Goal: Check status

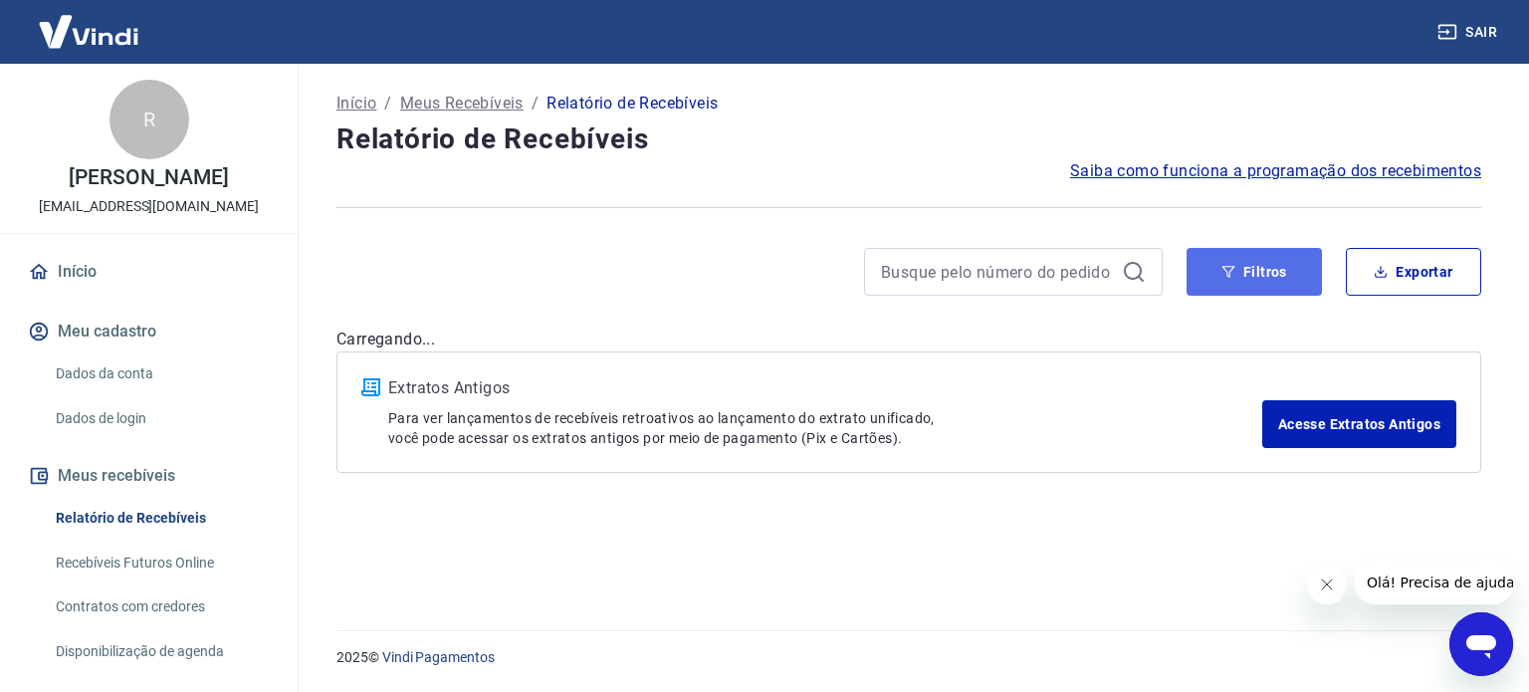
click at [1230, 273] on icon "button" at bounding box center [1228, 272] width 14 height 14
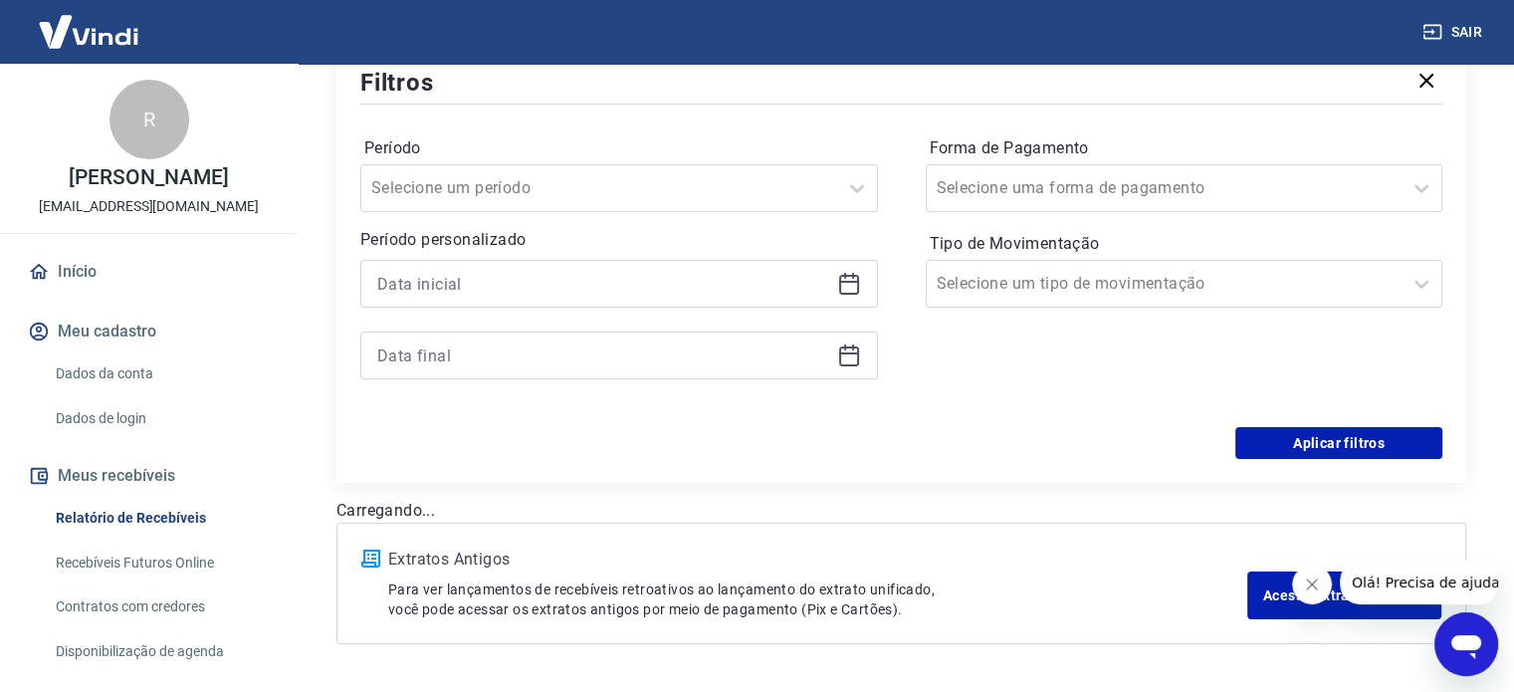
scroll to position [299, 0]
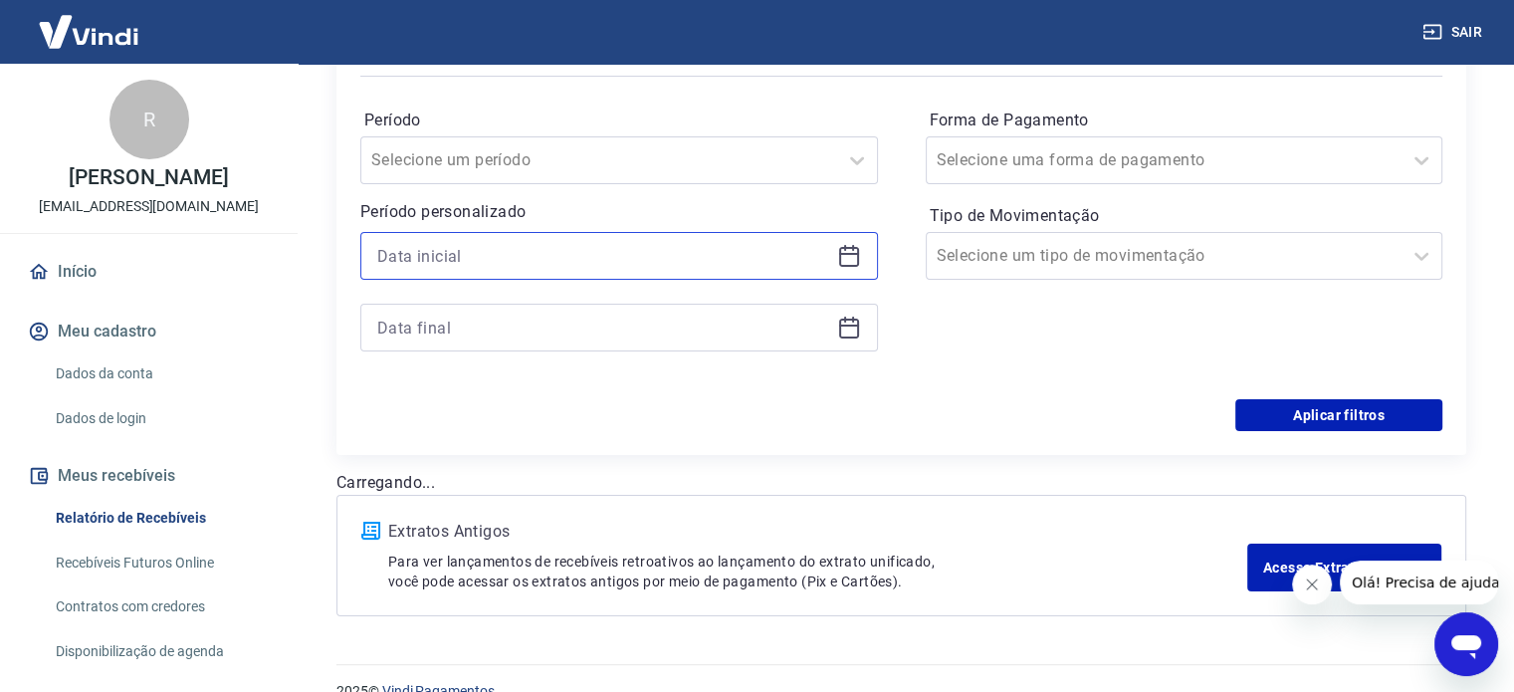
click at [483, 266] on input at bounding box center [603, 256] width 452 height 30
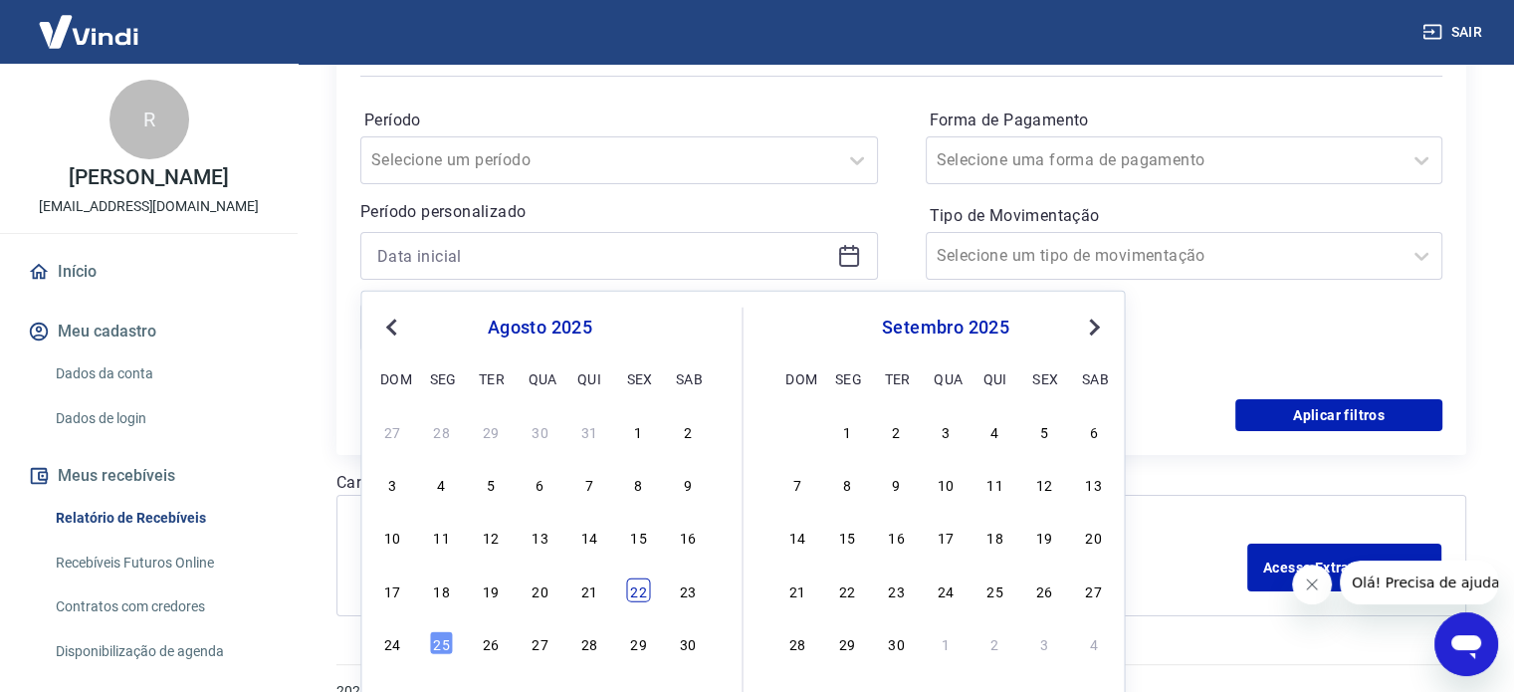
click at [643, 592] on div "22" at bounding box center [638, 589] width 24 height 24
type input "[DATE]"
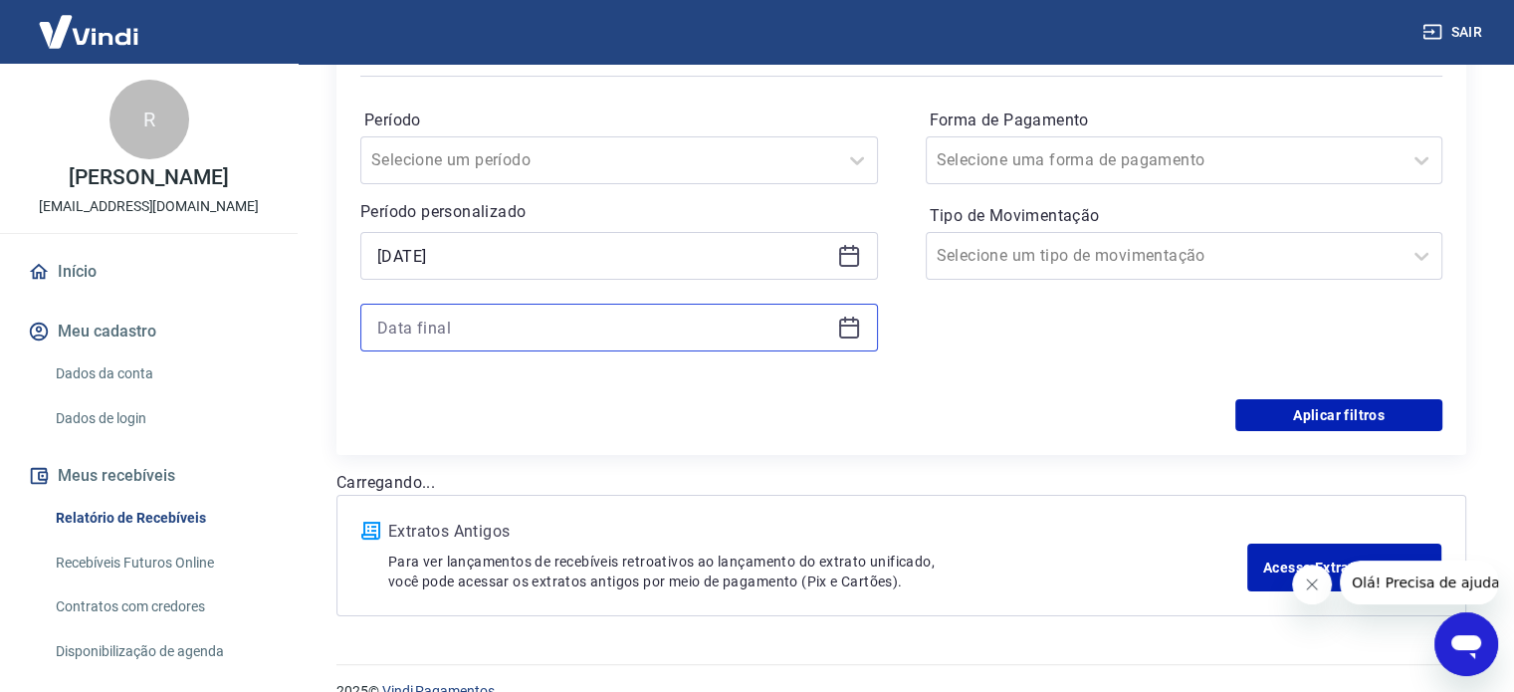
click at [580, 331] on input at bounding box center [603, 328] width 452 height 30
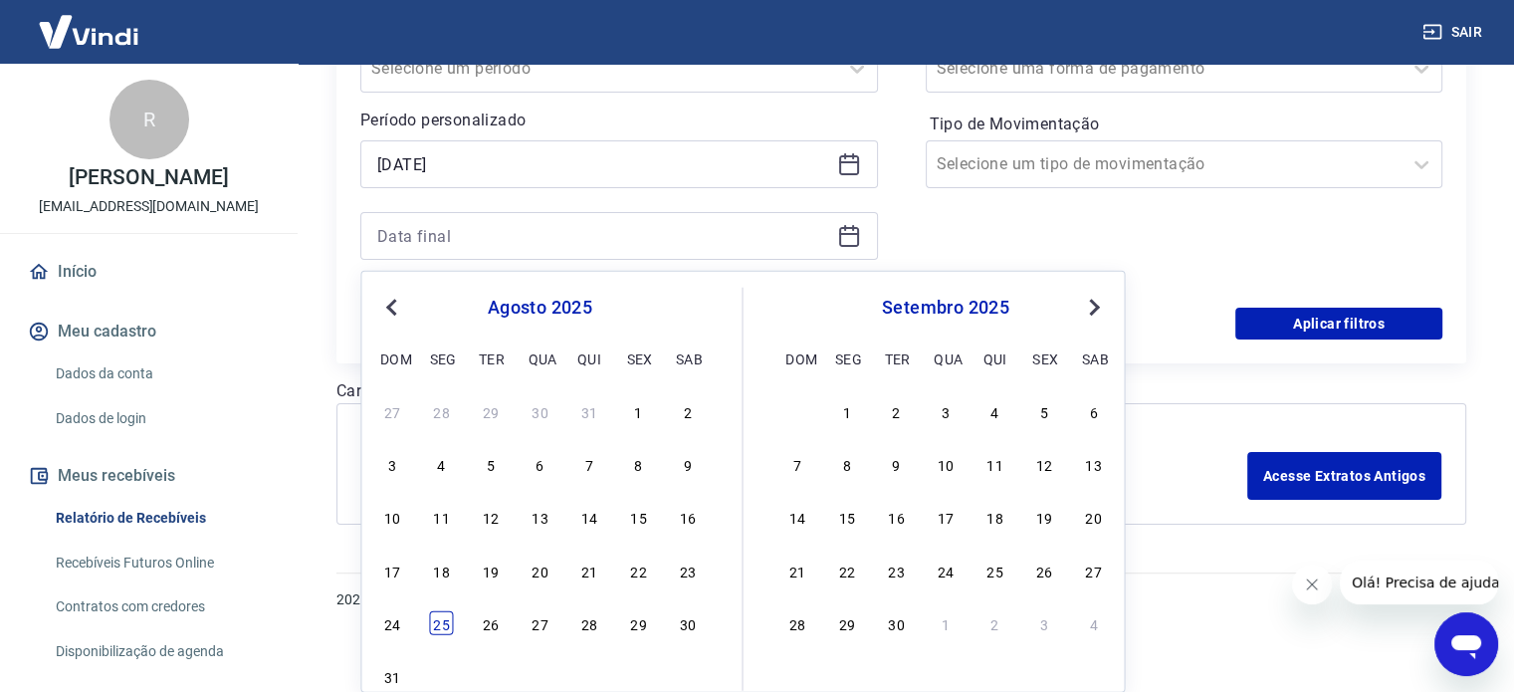
click at [434, 622] on div "25" at bounding box center [442, 623] width 24 height 24
type input "[DATE]"
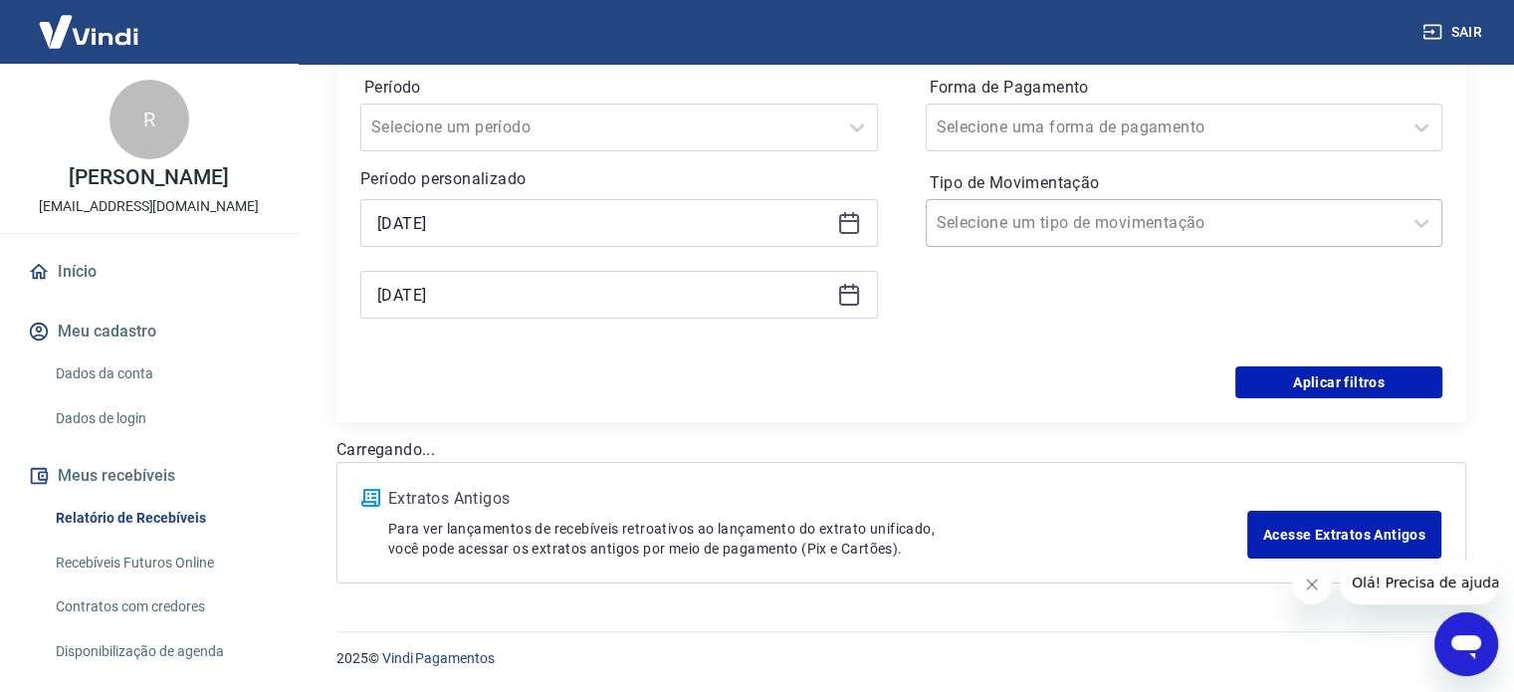
click at [971, 226] on input "Tipo de Movimentação" at bounding box center [1037, 223] width 201 height 24
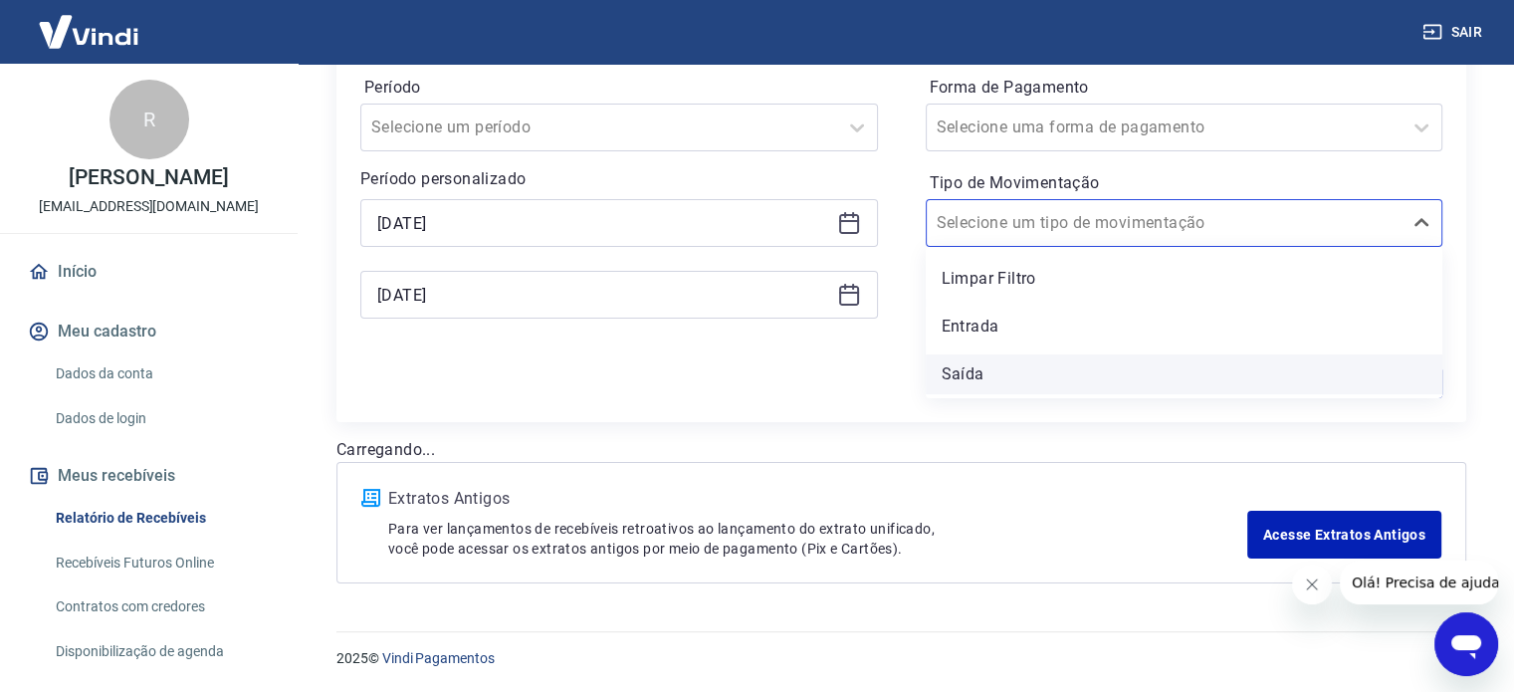
click at [1020, 368] on div "Saída" at bounding box center [1185, 374] width 518 height 40
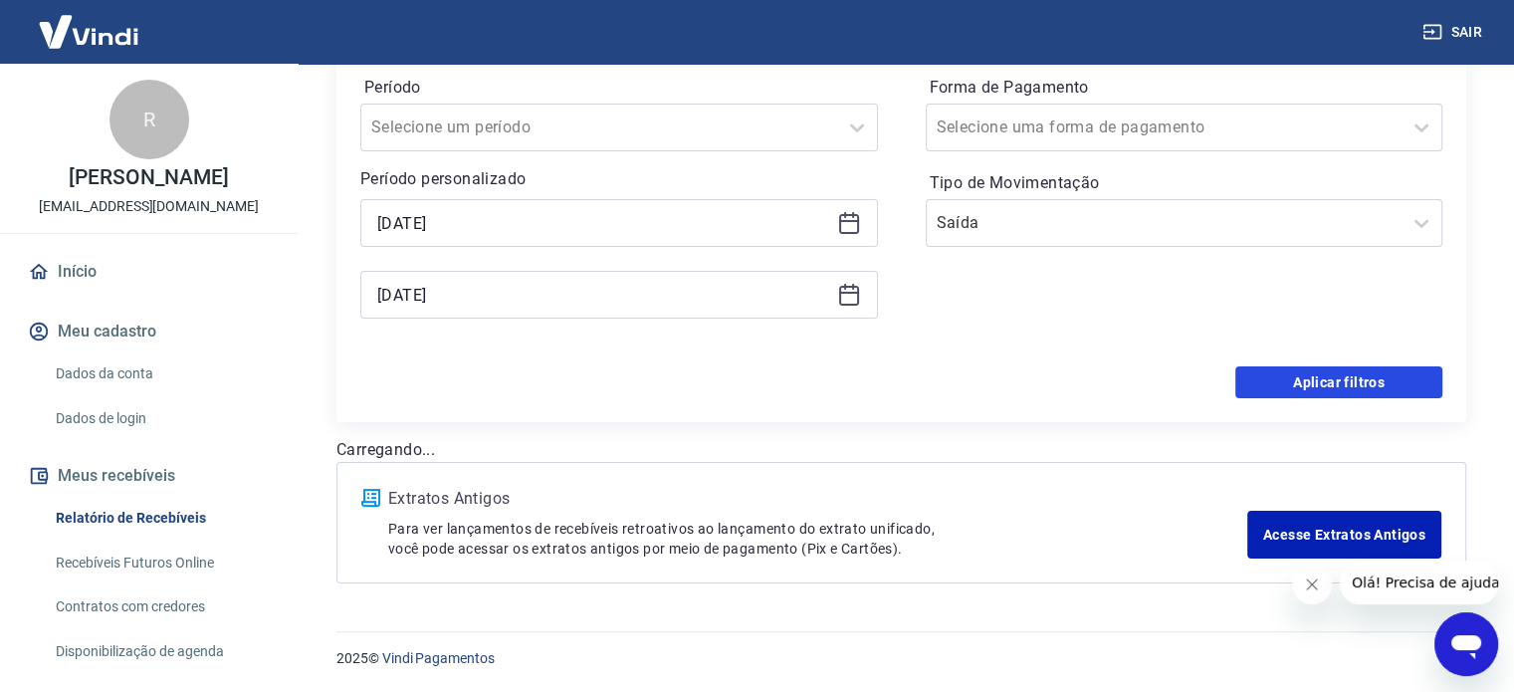
click at [1337, 381] on button "Aplicar filtros" at bounding box center [1338, 382] width 207 height 32
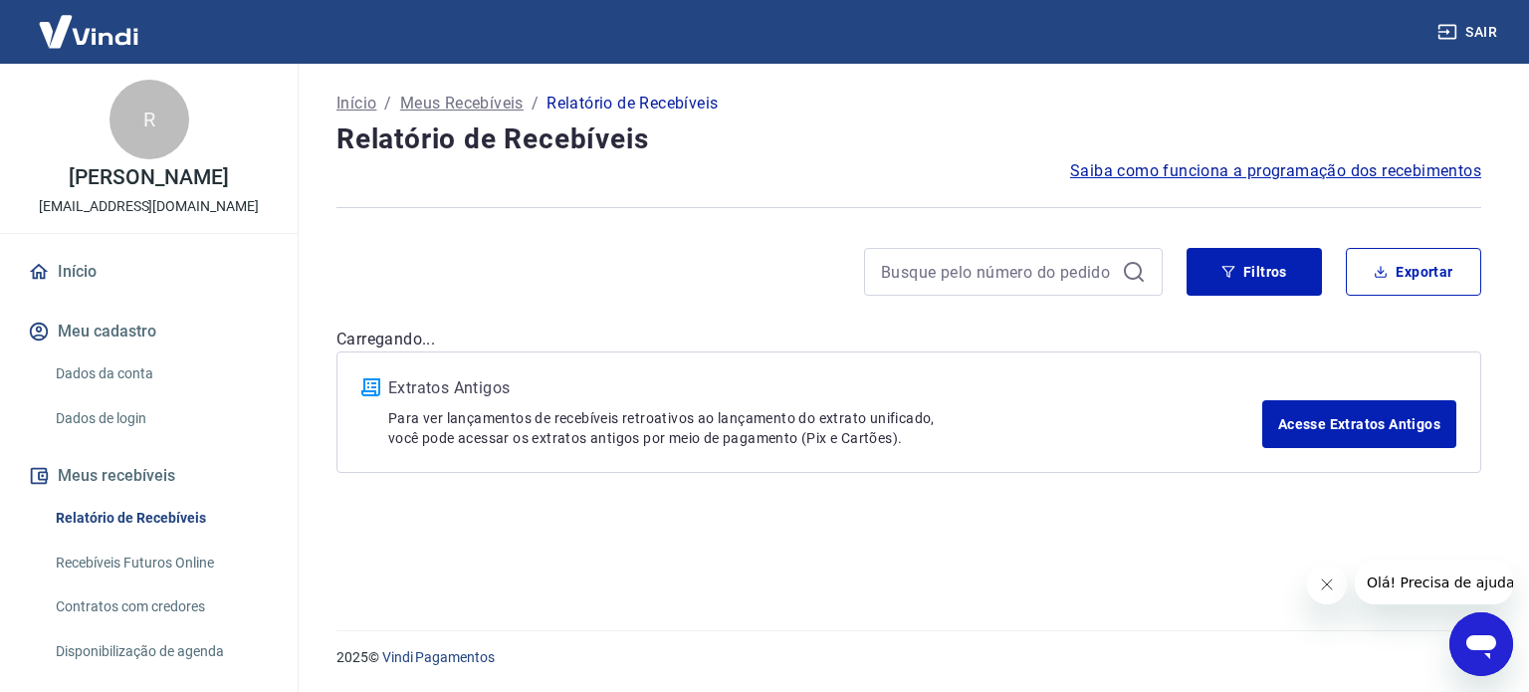
click at [1323, 583] on icon "Fechar mensagem da empresa" at bounding box center [1326, 584] width 16 height 16
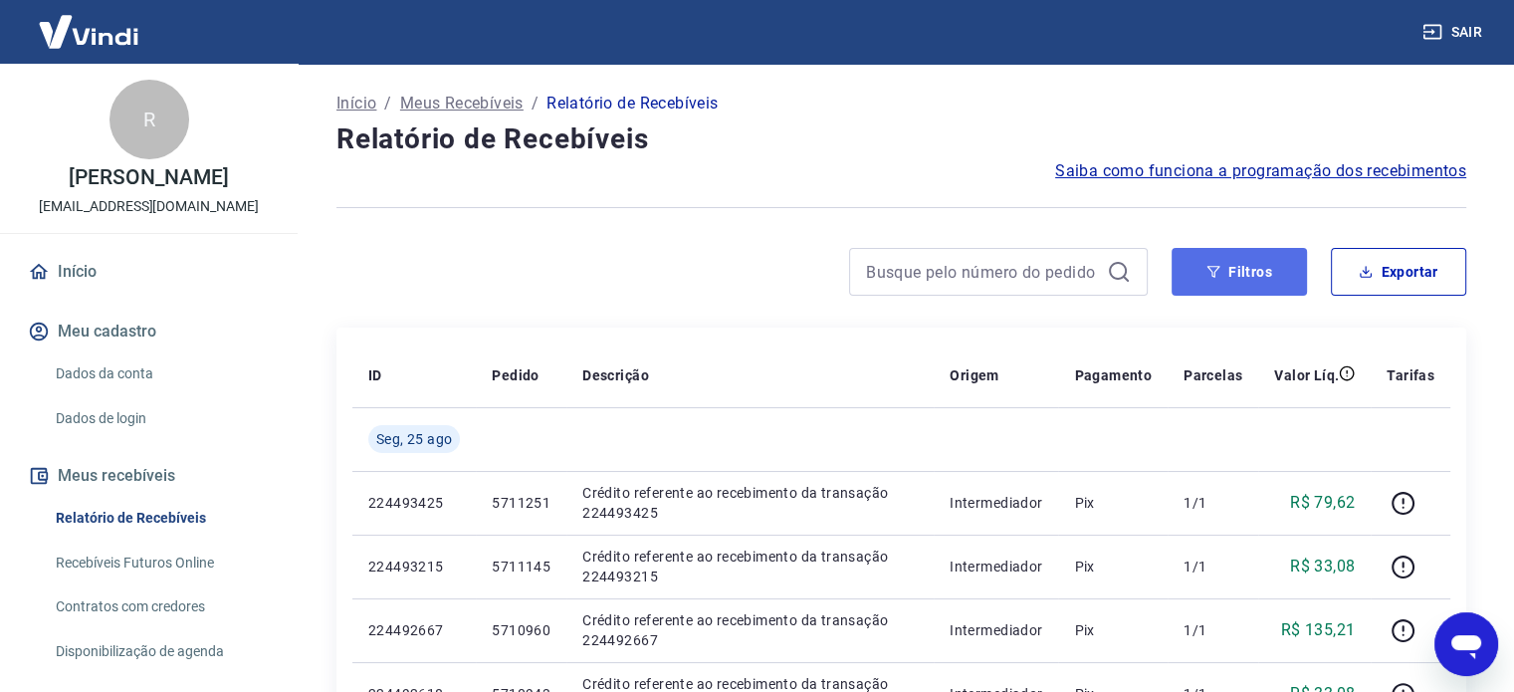
click at [1249, 271] on button "Filtros" at bounding box center [1239, 272] width 135 height 48
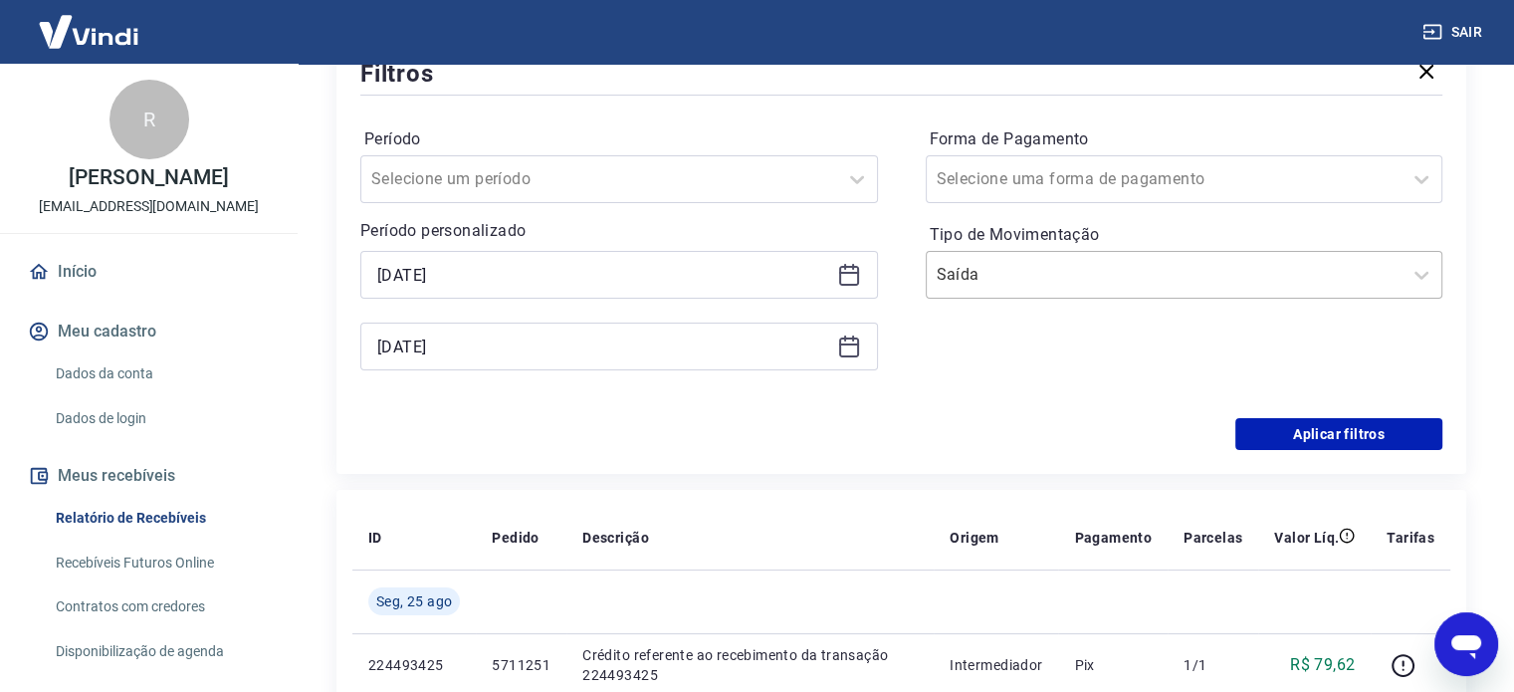
scroll to position [299, 0]
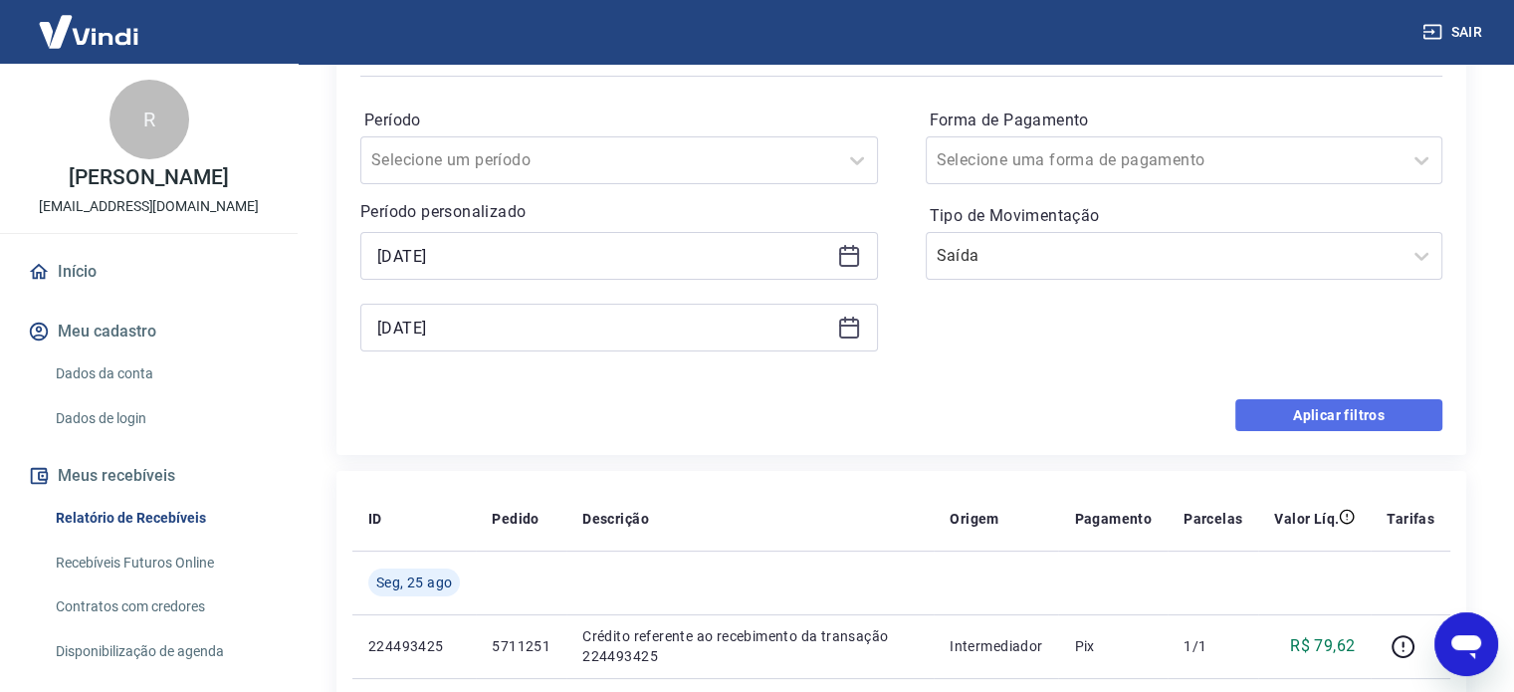
click at [1291, 420] on button "Aplicar filtros" at bounding box center [1338, 415] width 207 height 32
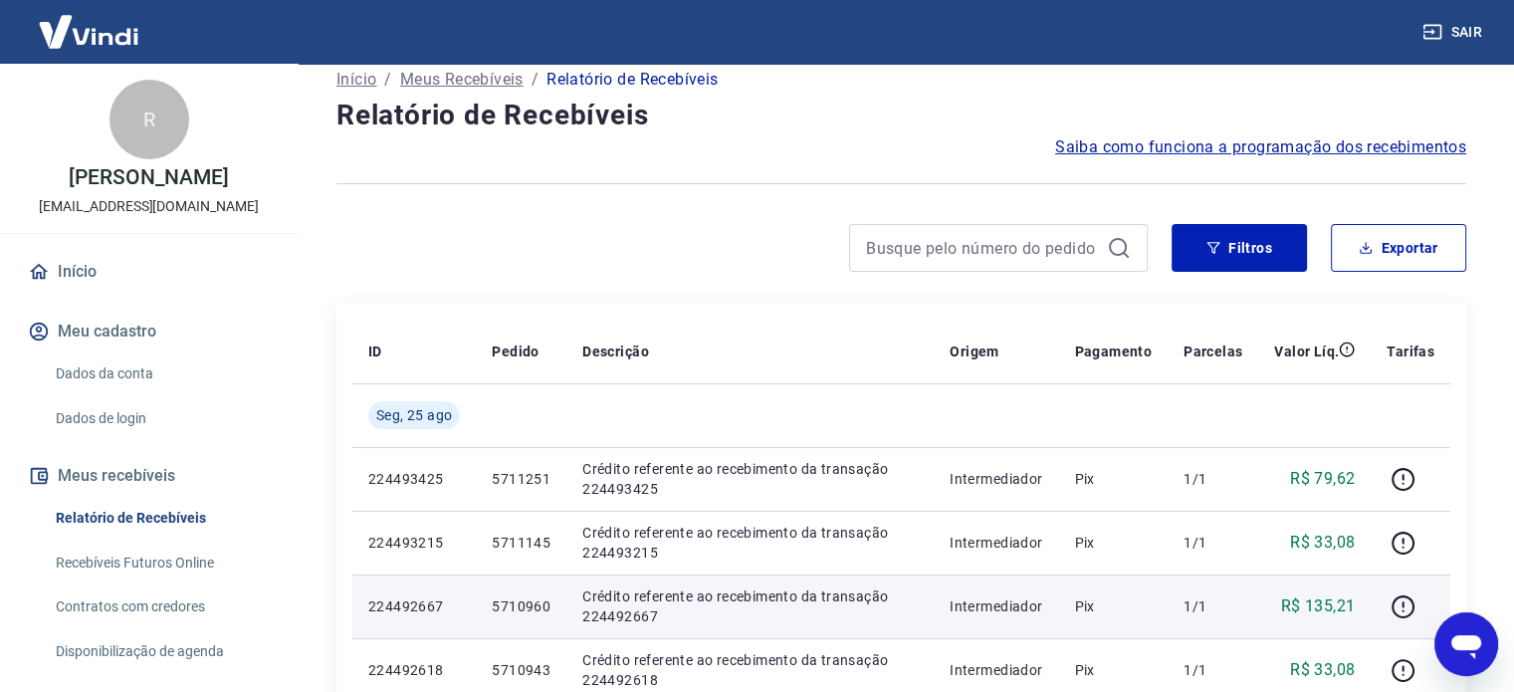
scroll to position [0, 0]
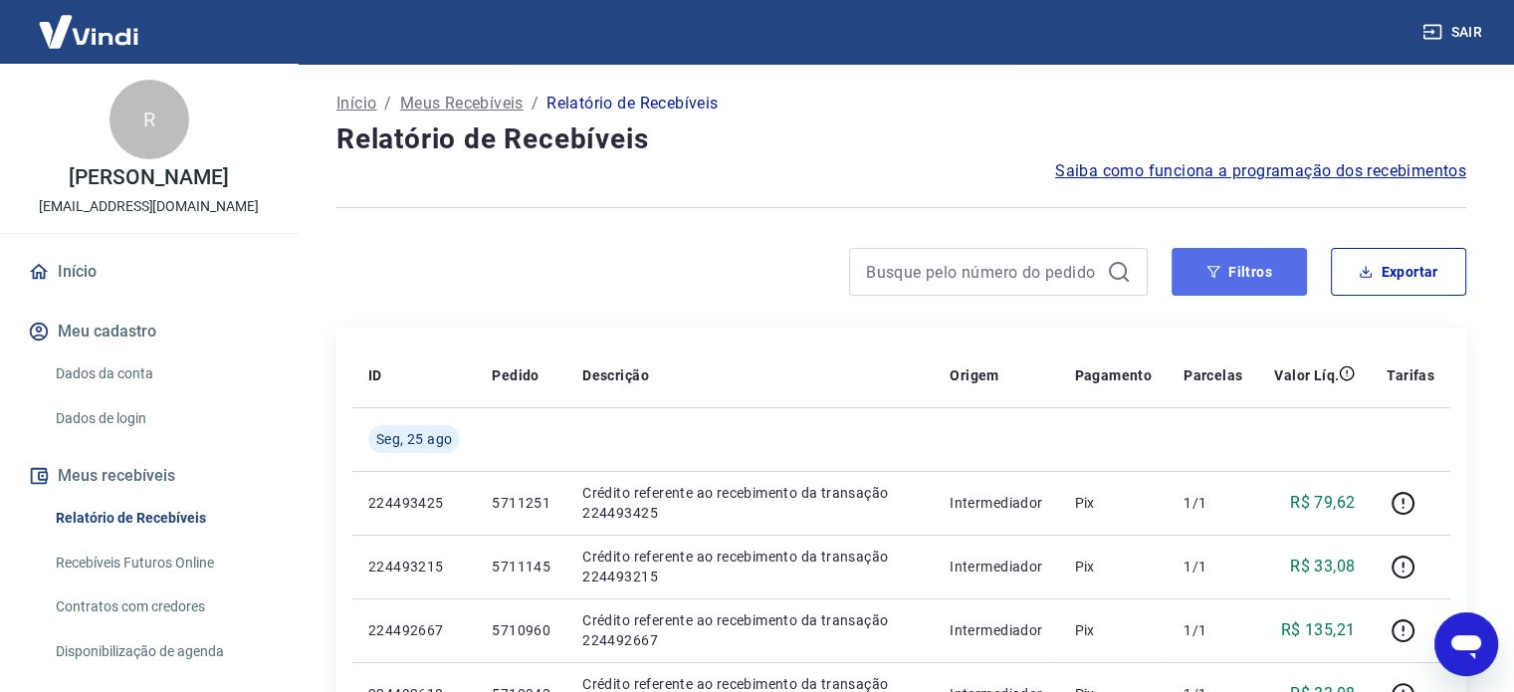
click at [1207, 276] on icon "button" at bounding box center [1213, 272] width 14 height 14
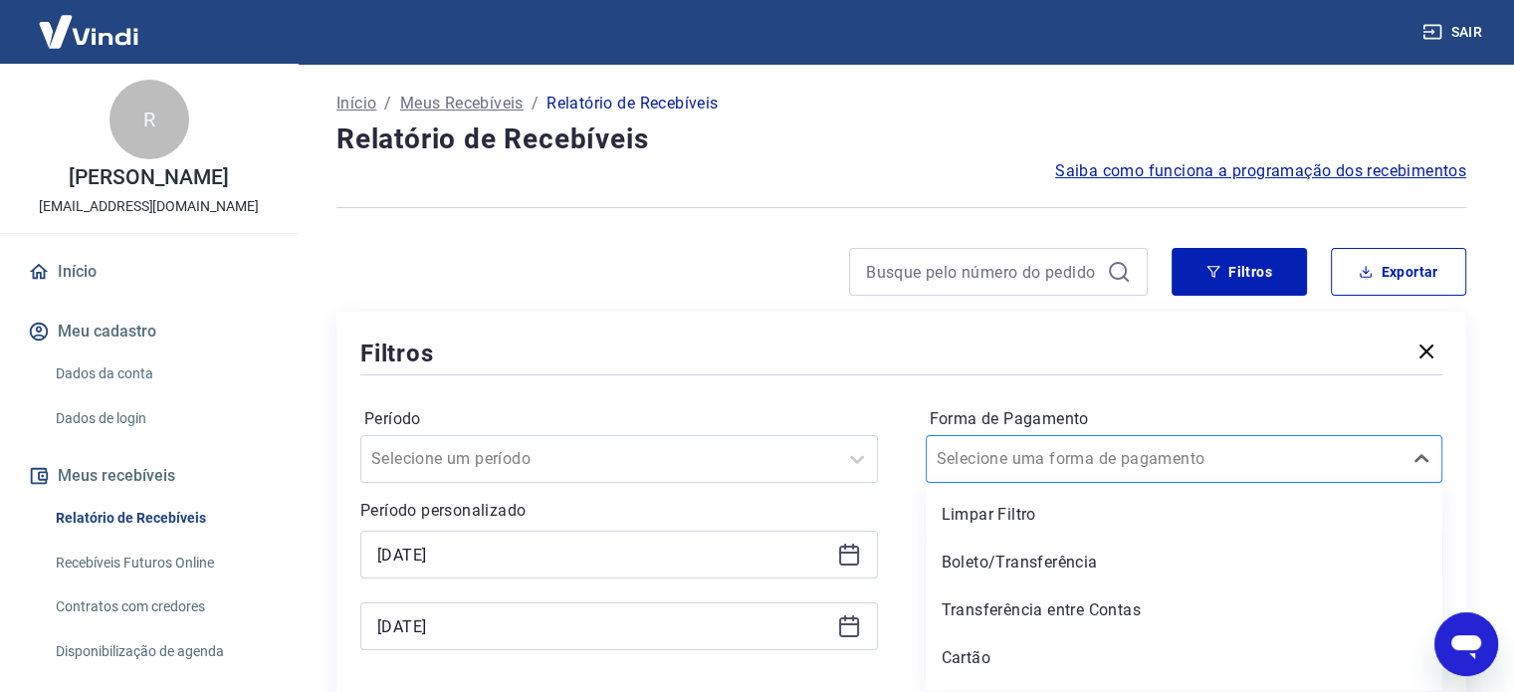
click at [974, 456] on div "option Limpar Filtro focused, 1 of 5. 5 results available. Use Up and Down to c…" at bounding box center [1185, 459] width 518 height 48
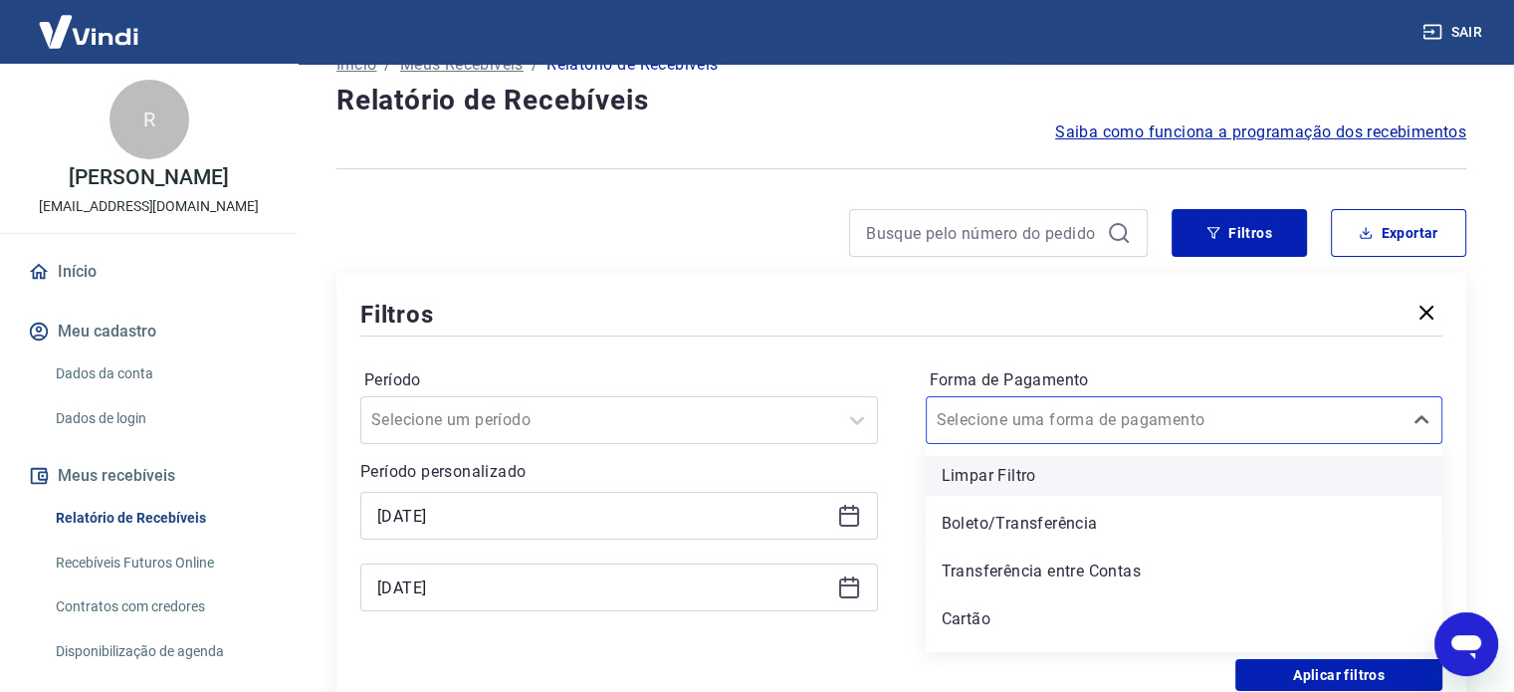
scroll to position [38, 0]
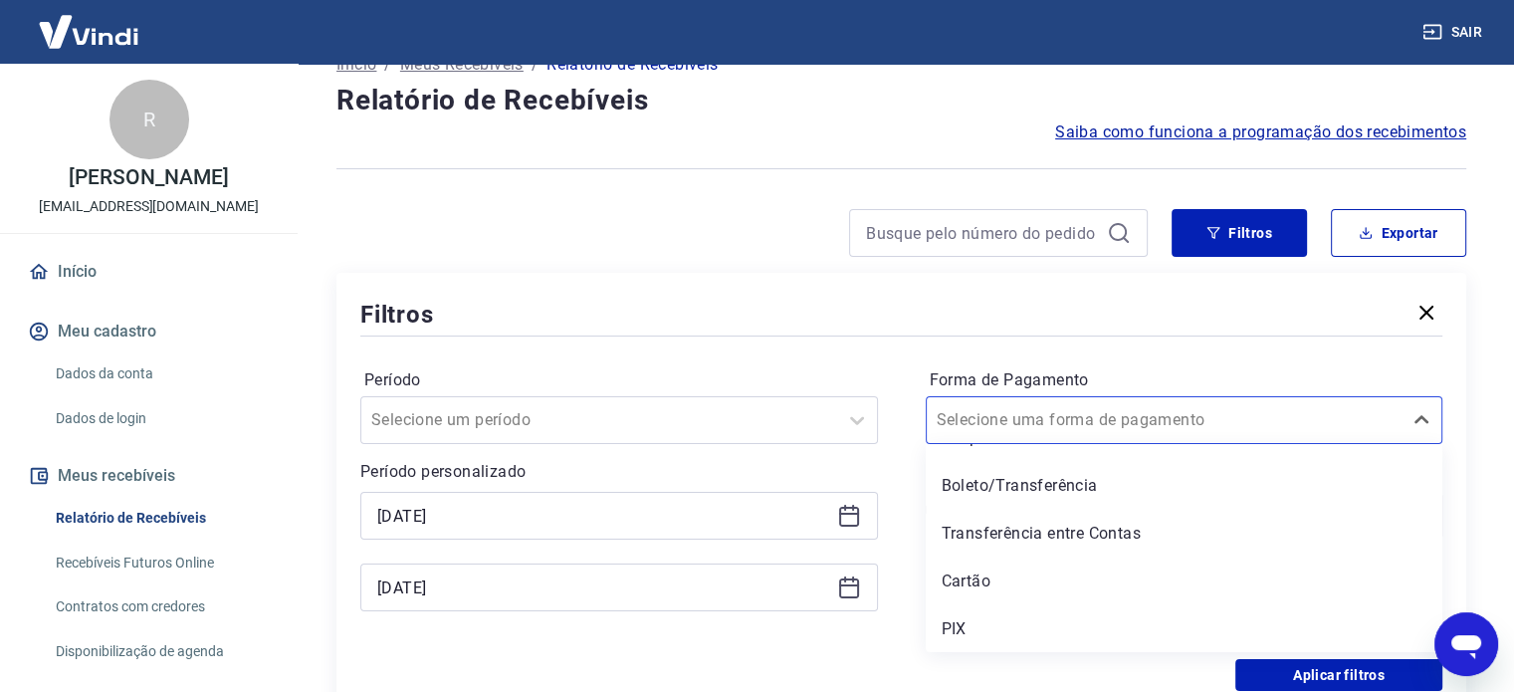
click at [868, 641] on div "Período Selecione um período Período personalizado [DATE] [DATE] Forma de Pagam…" at bounding box center [901, 499] width 1082 height 319
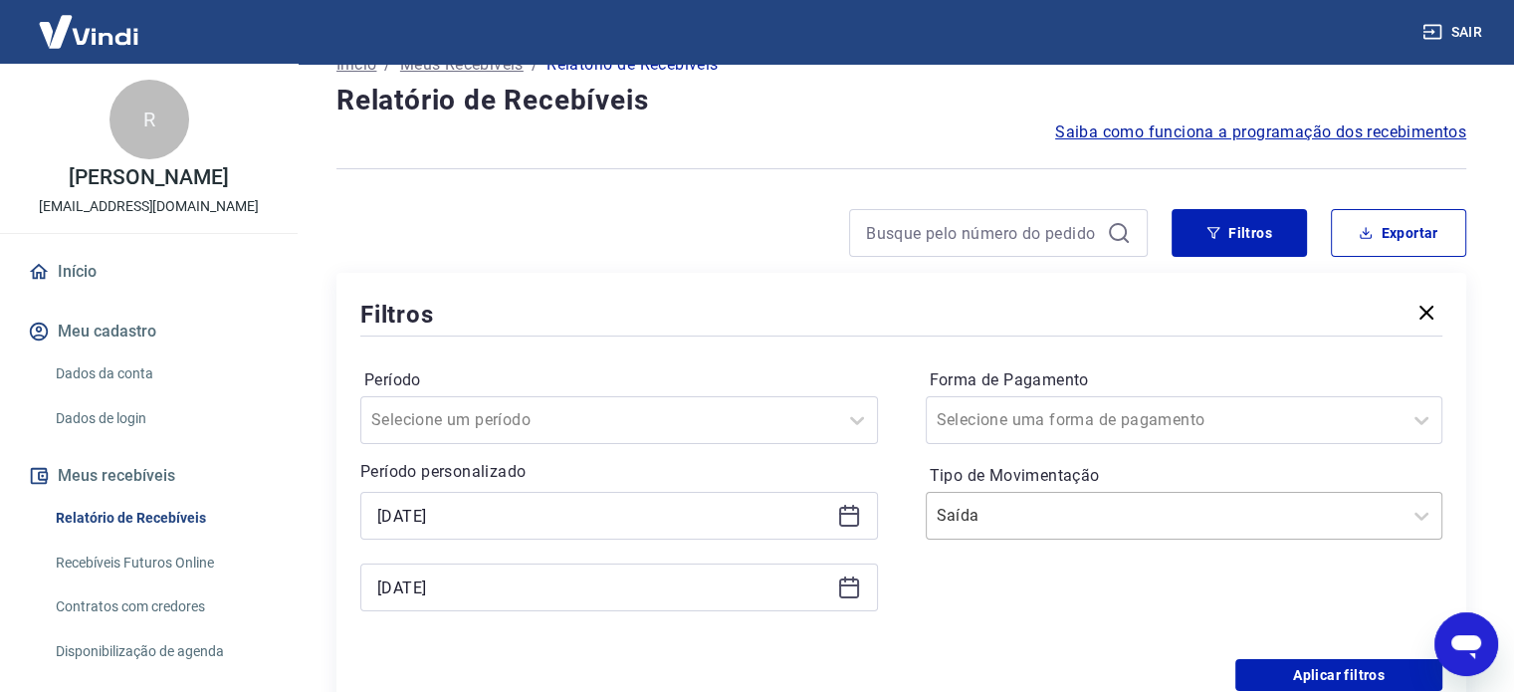
click at [1008, 525] on input "Tipo de Movimentação" at bounding box center [1037, 516] width 201 height 24
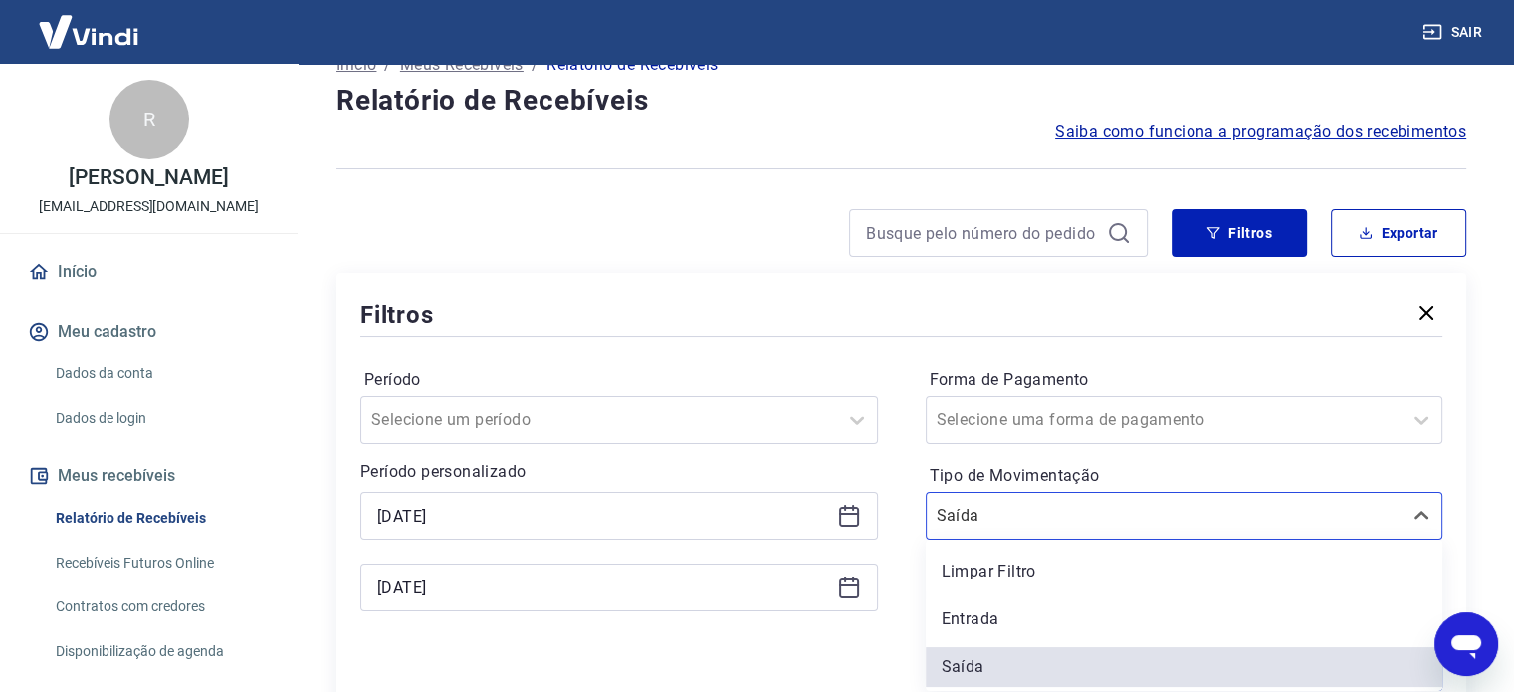
click at [993, 609] on div "Entrada" at bounding box center [1185, 619] width 518 height 40
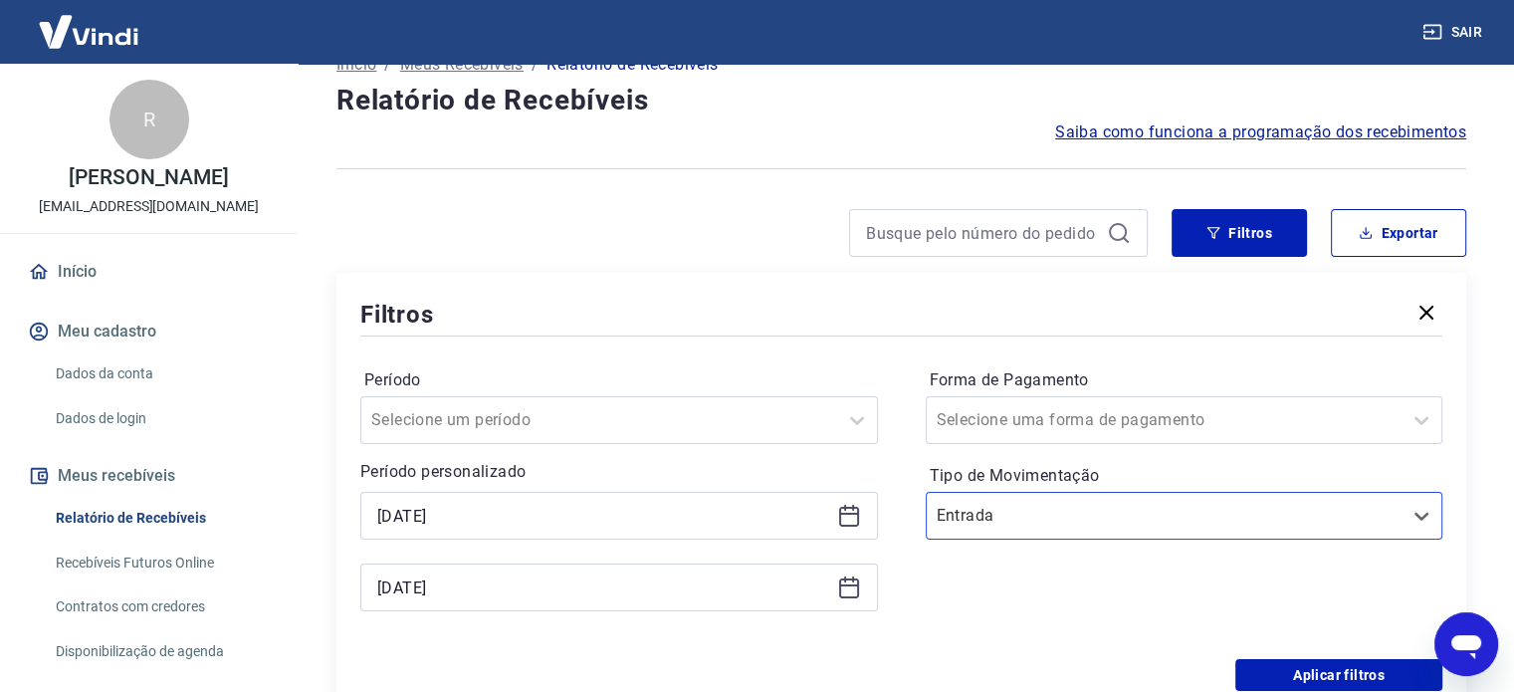
scroll to position [238, 0]
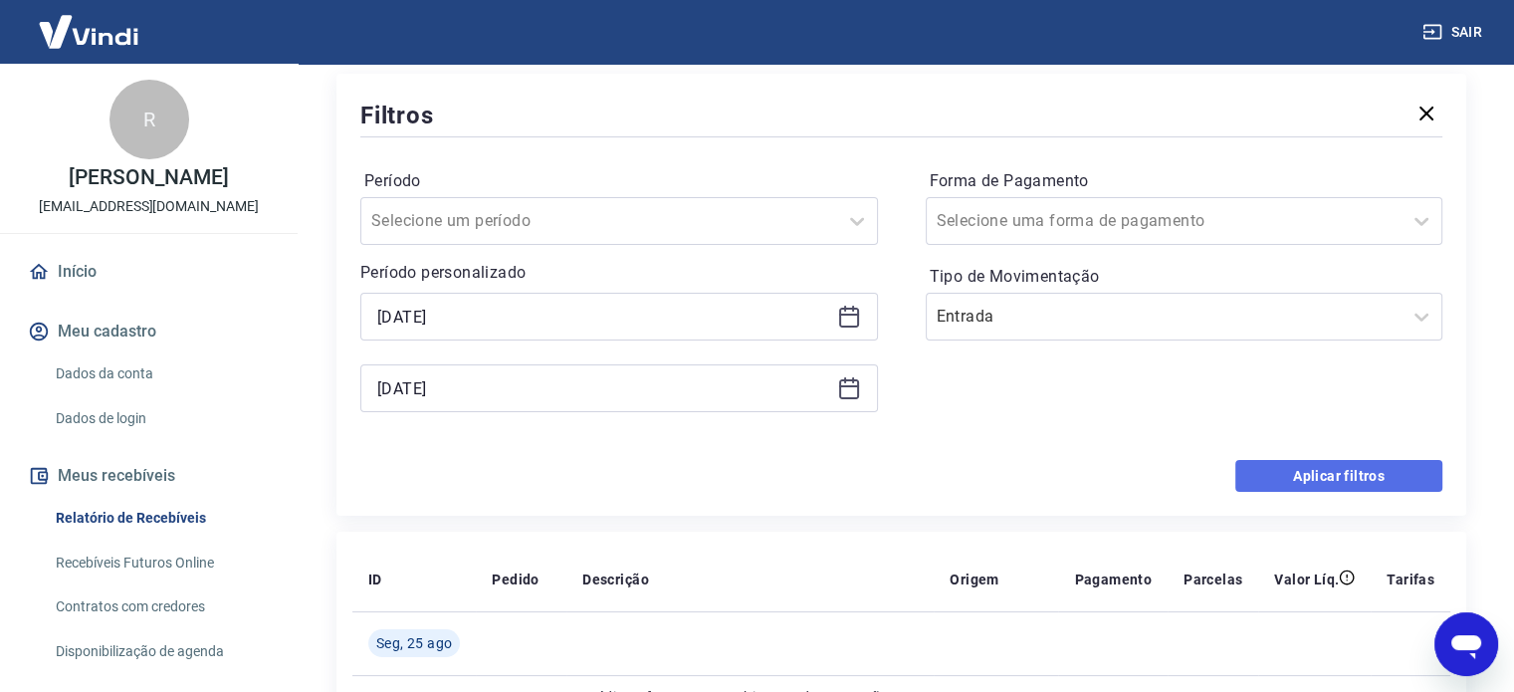
click at [1312, 460] on button "Aplicar filtros" at bounding box center [1338, 476] width 207 height 32
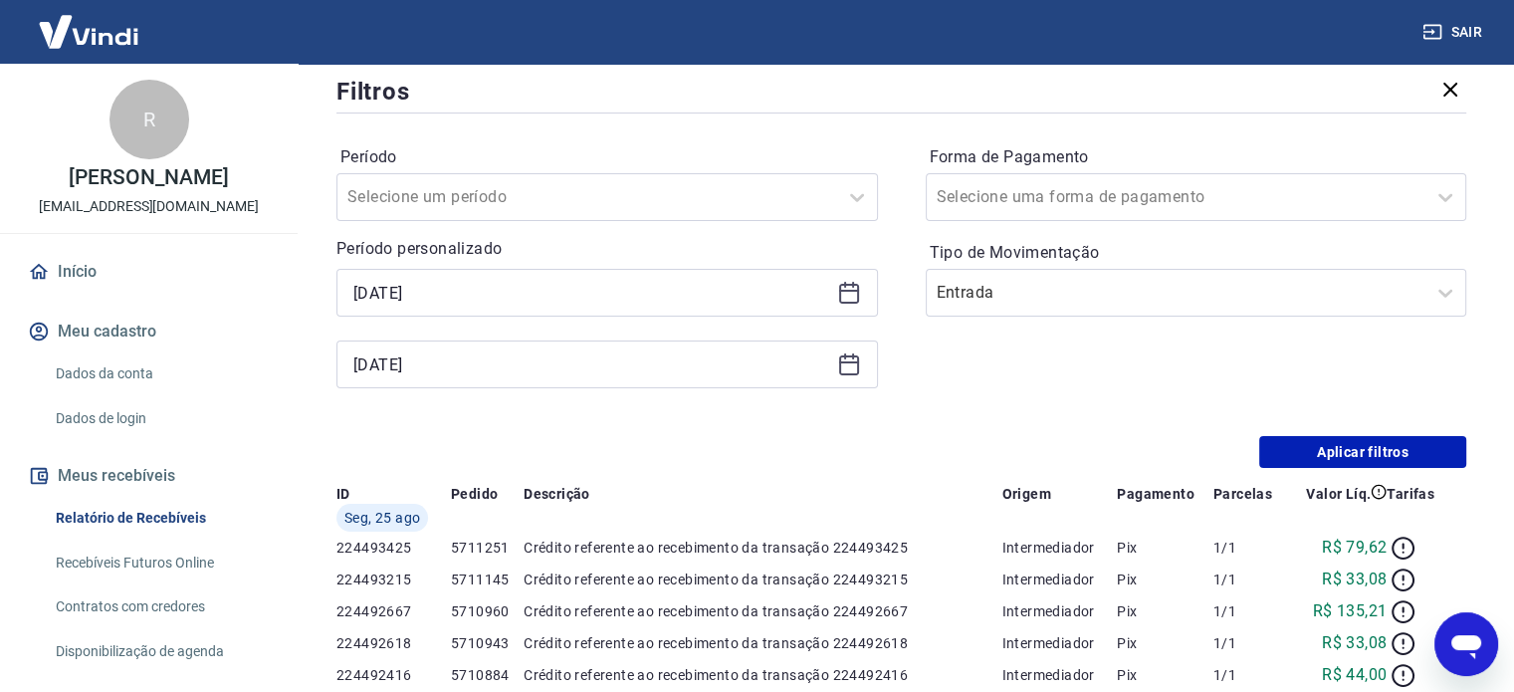
click at [1307, 485] on div "Início / Meus Recebíveis / Relatório de Recebíveis Relatório de Recebíveis Saib…" at bounding box center [902, 626] width 1178 height 1601
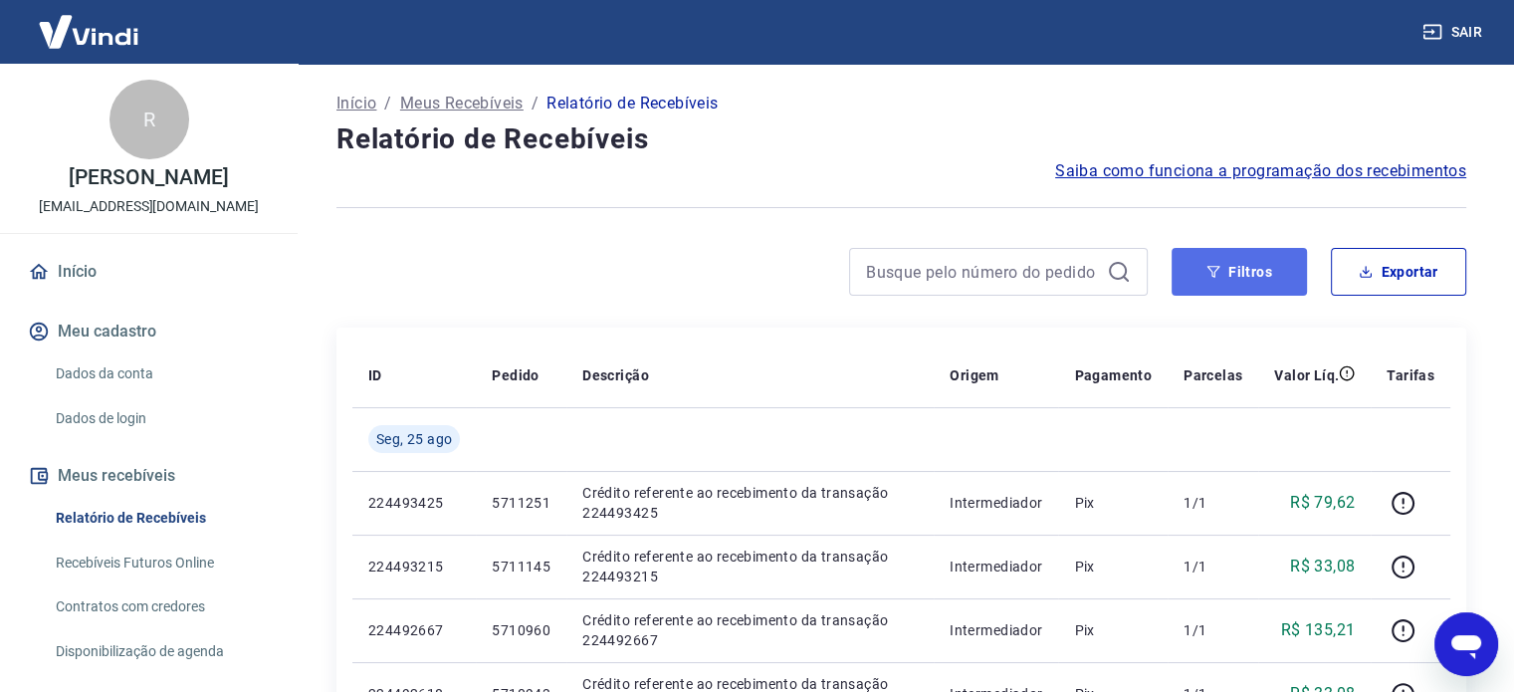
click at [1239, 282] on button "Filtros" at bounding box center [1239, 272] width 135 height 48
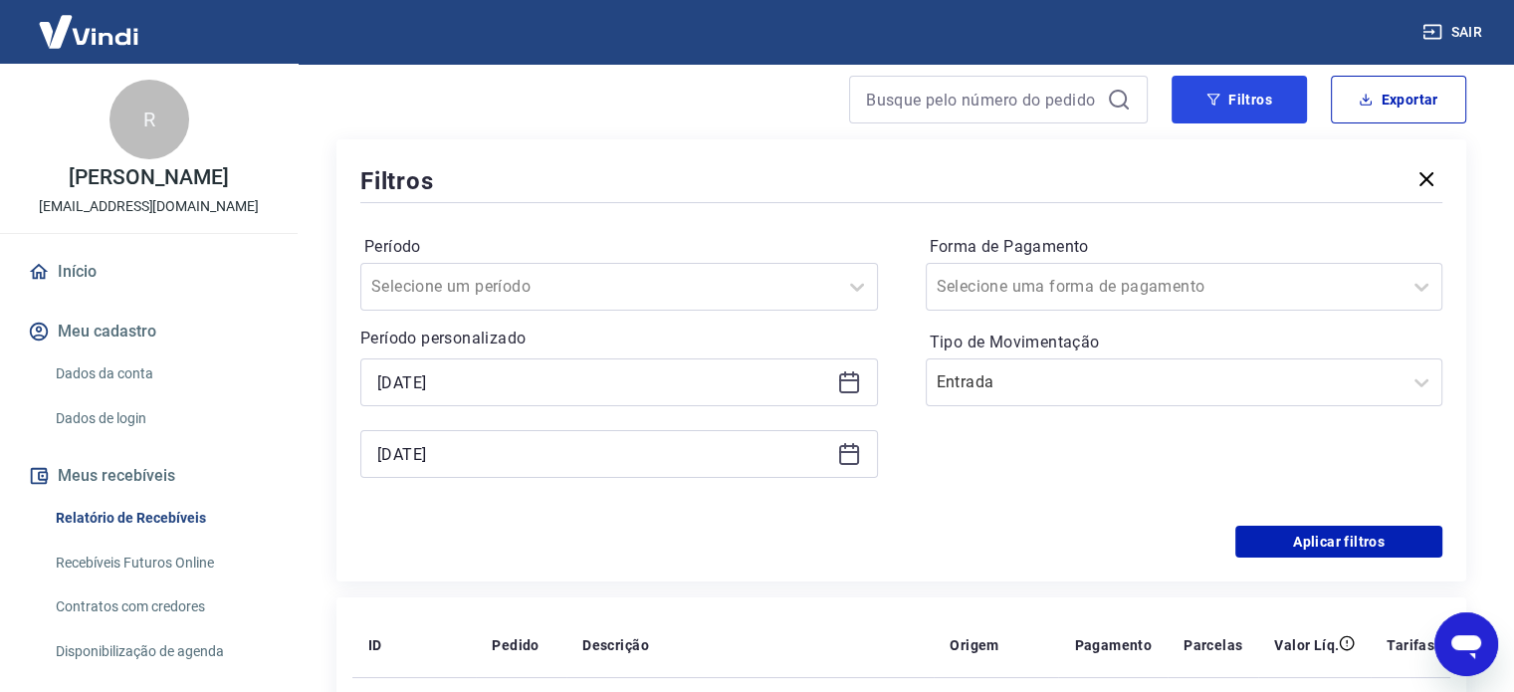
scroll to position [199, 0]
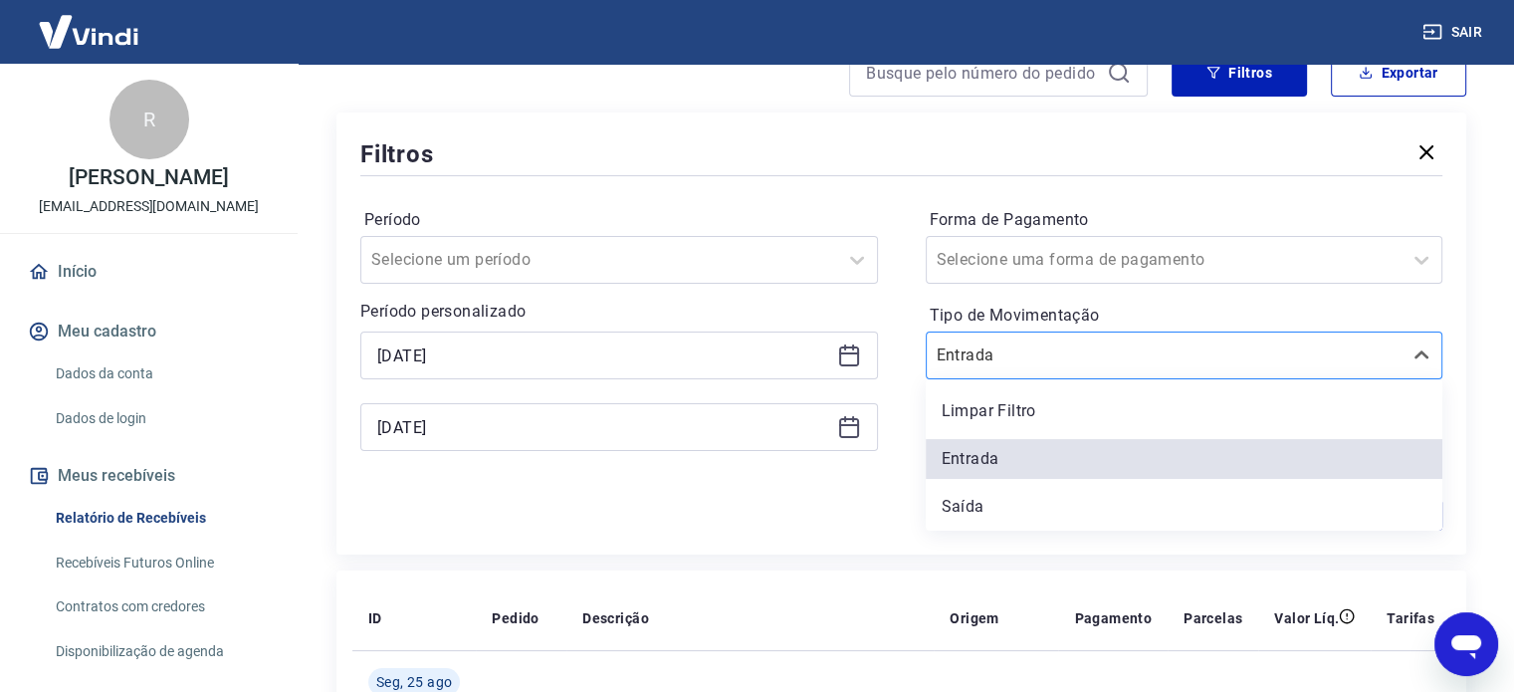
click at [1030, 354] on input "Tipo de Movimentação" at bounding box center [1037, 355] width 201 height 24
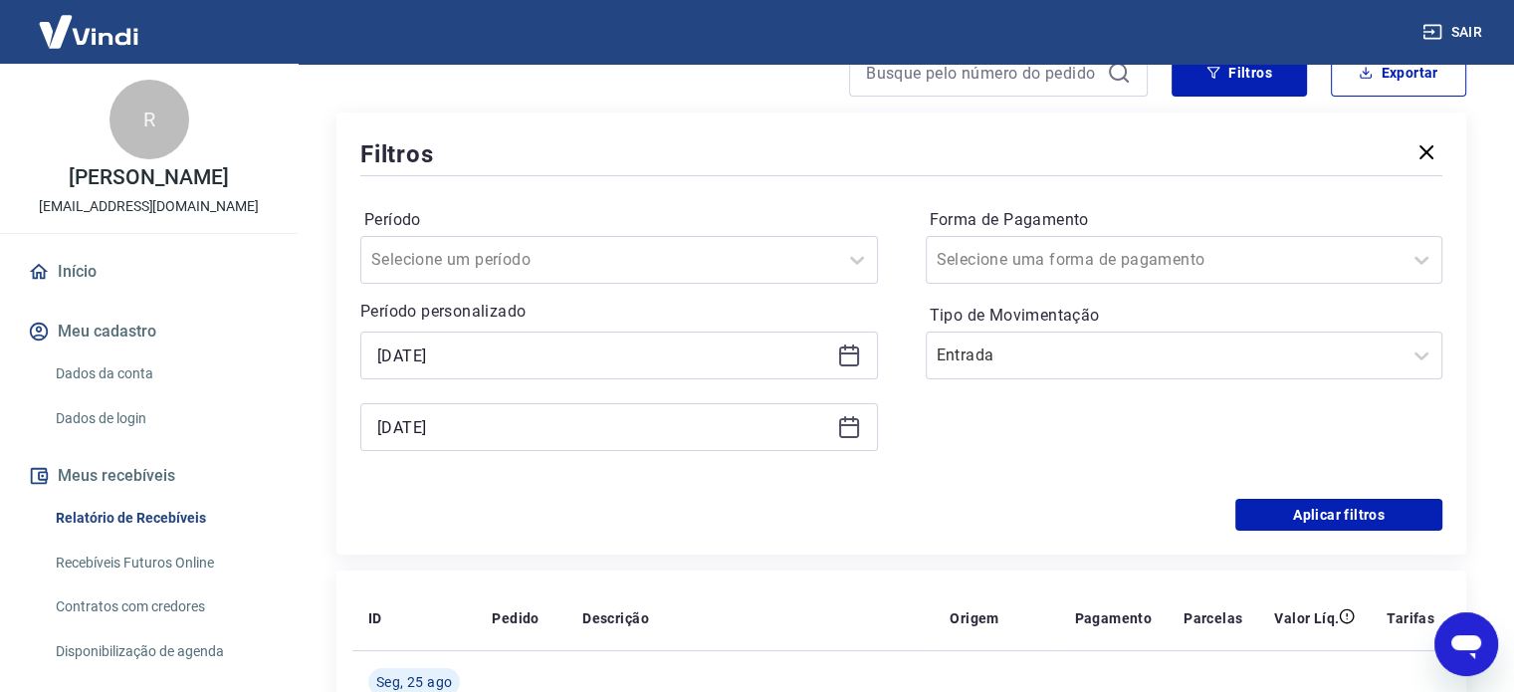
drag, startPoint x: 971, startPoint y: 550, endPoint x: 968, endPoint y: 519, distance: 32.0
click at [970, 550] on div "Filtros Período Selecione um período Período personalizado [DATE] [DATE] Forma …" at bounding box center [901, 333] width 1130 height 442
click at [1019, 349] on input "Tipo de Movimentação" at bounding box center [1037, 355] width 201 height 24
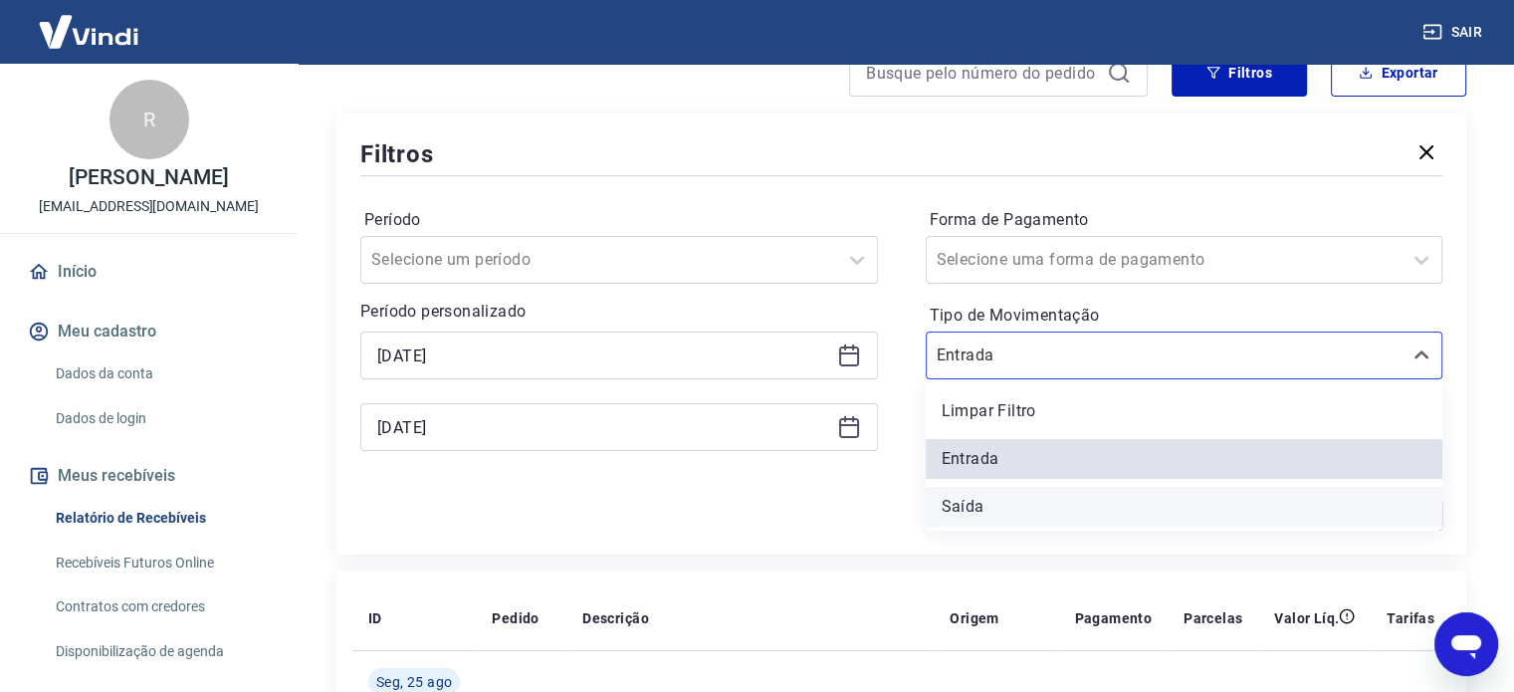
click at [1028, 500] on div "Saída" at bounding box center [1185, 507] width 518 height 40
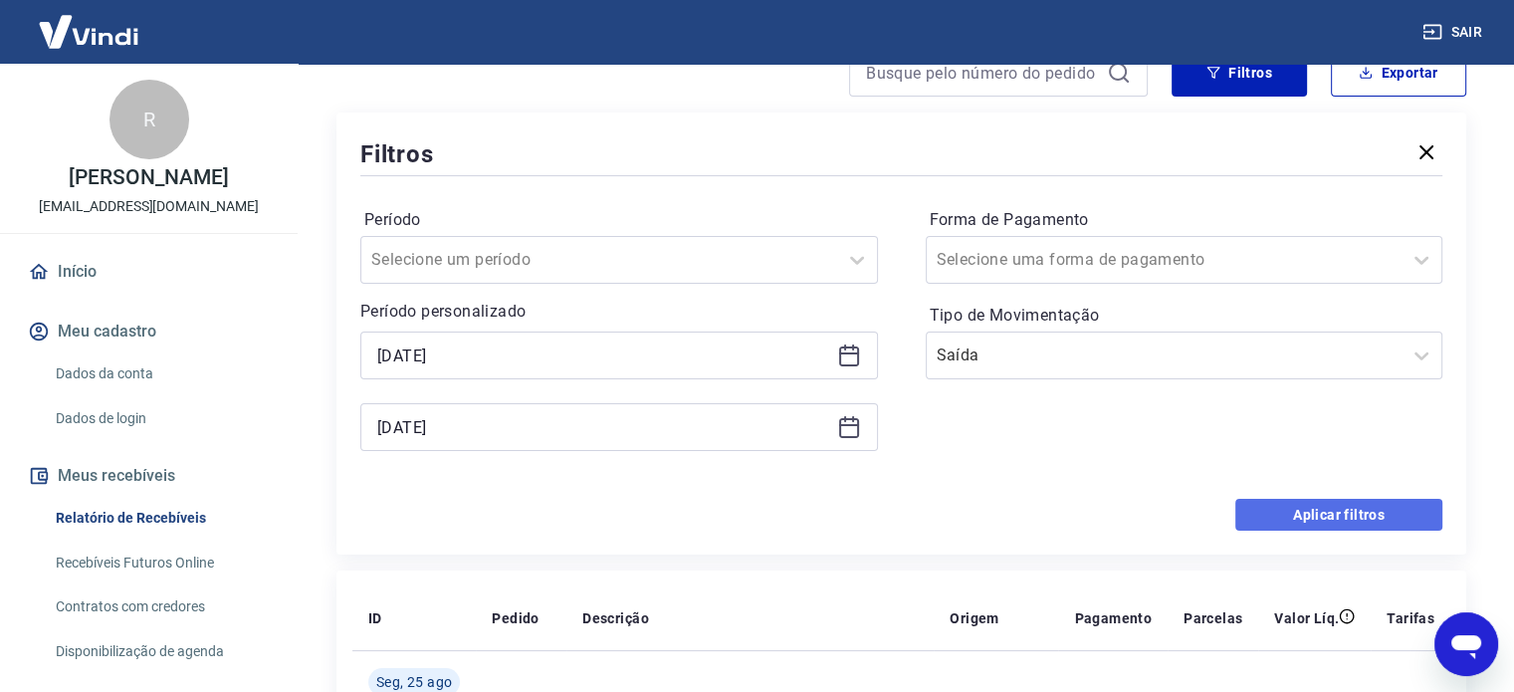
click at [1318, 518] on button "Aplicar filtros" at bounding box center [1338, 515] width 207 height 32
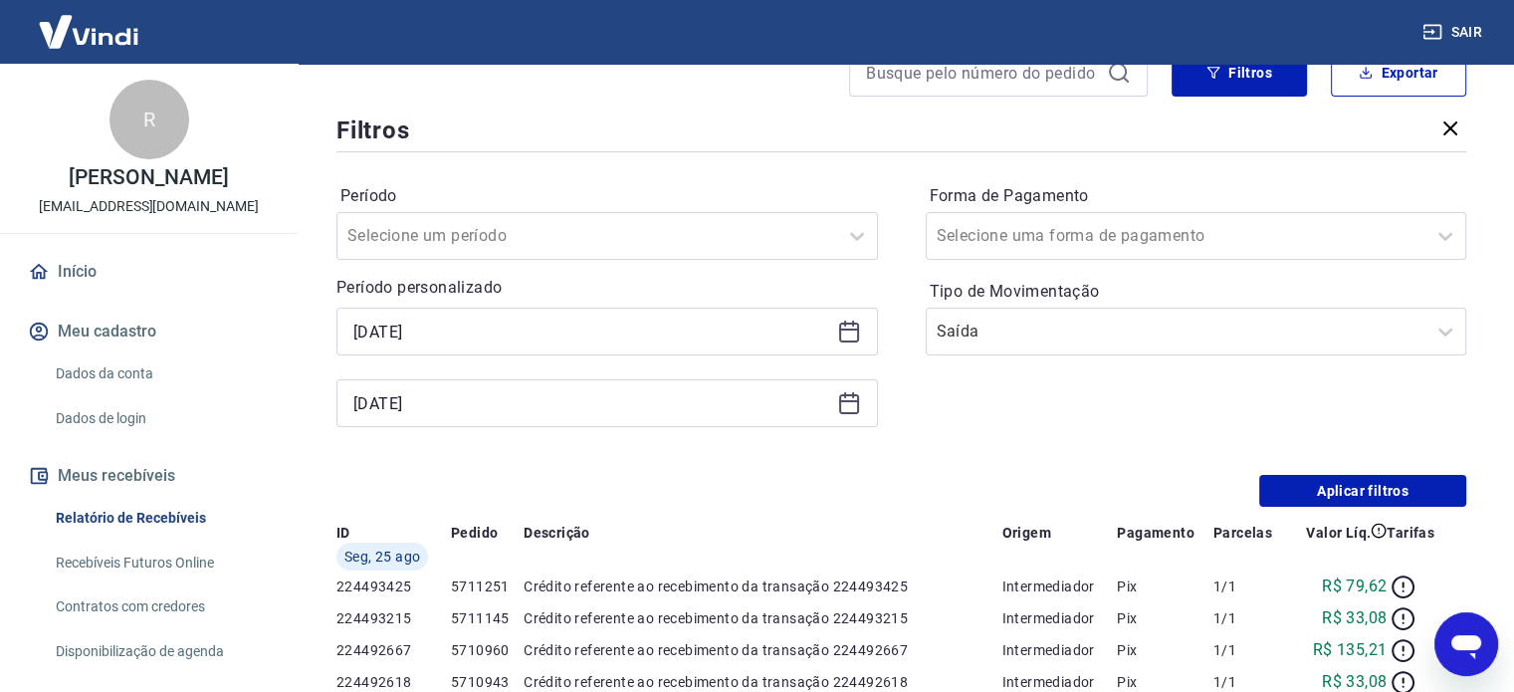
click at [1338, 513] on div "Início / Meus Recebíveis / Relatório de Recebíveis Relatório de Recebíveis Saib…" at bounding box center [902, 665] width 1178 height 1601
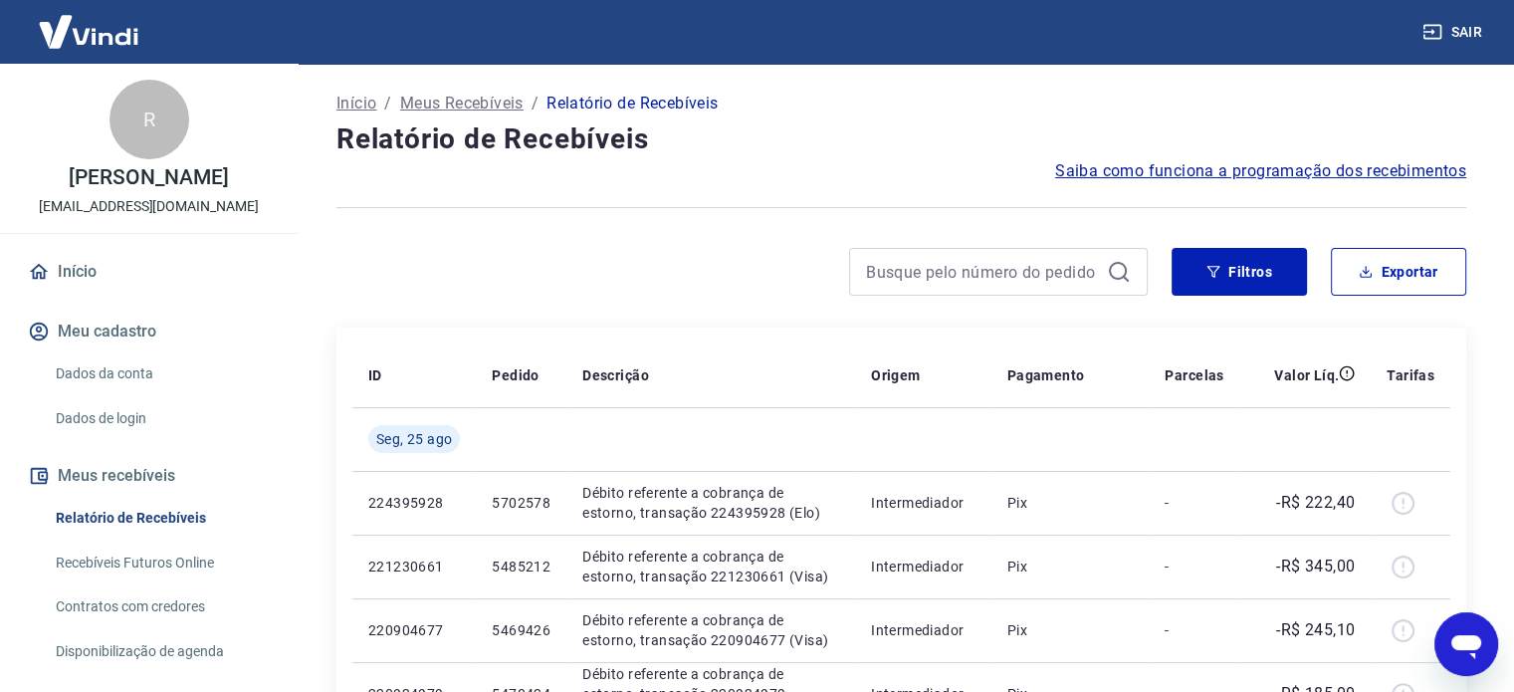
scroll to position [398, 0]
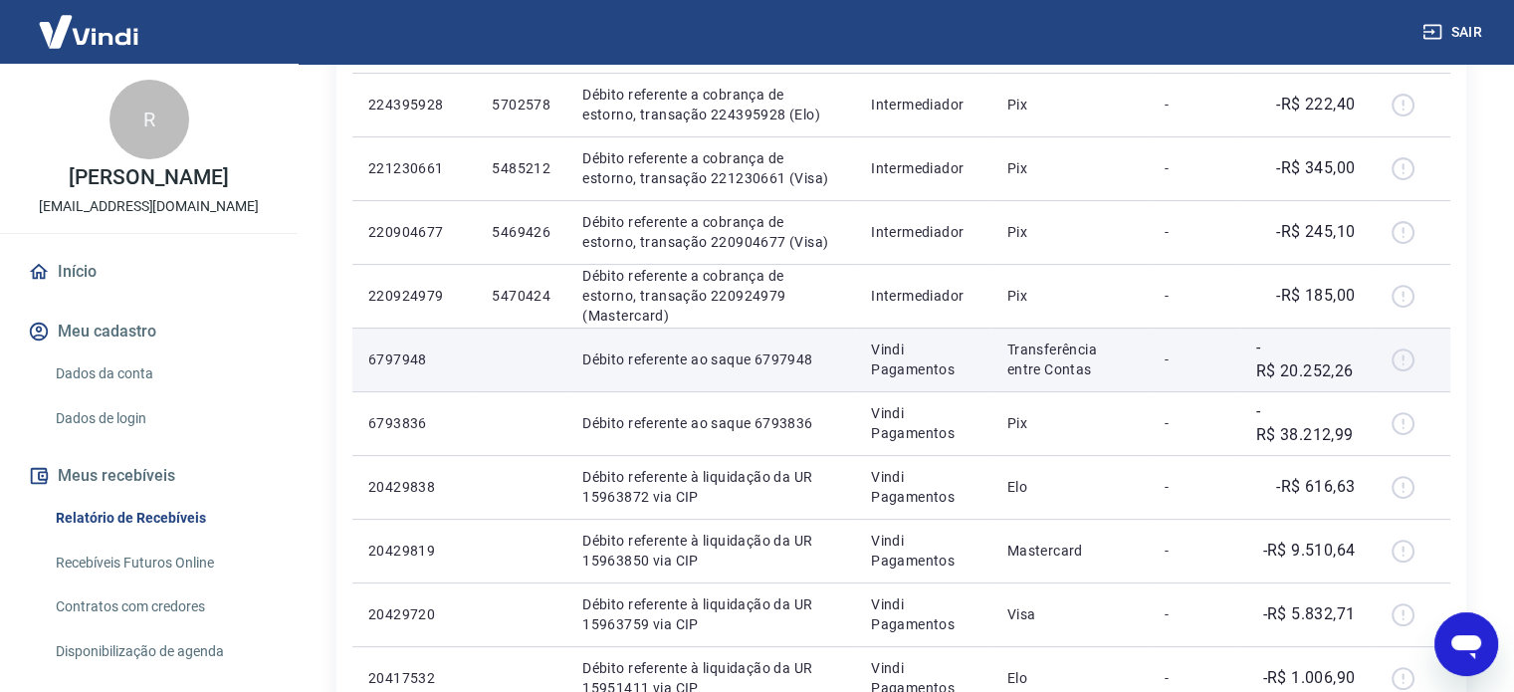
click at [821, 363] on p "Débito referente ao saque 6797948" at bounding box center [710, 359] width 257 height 20
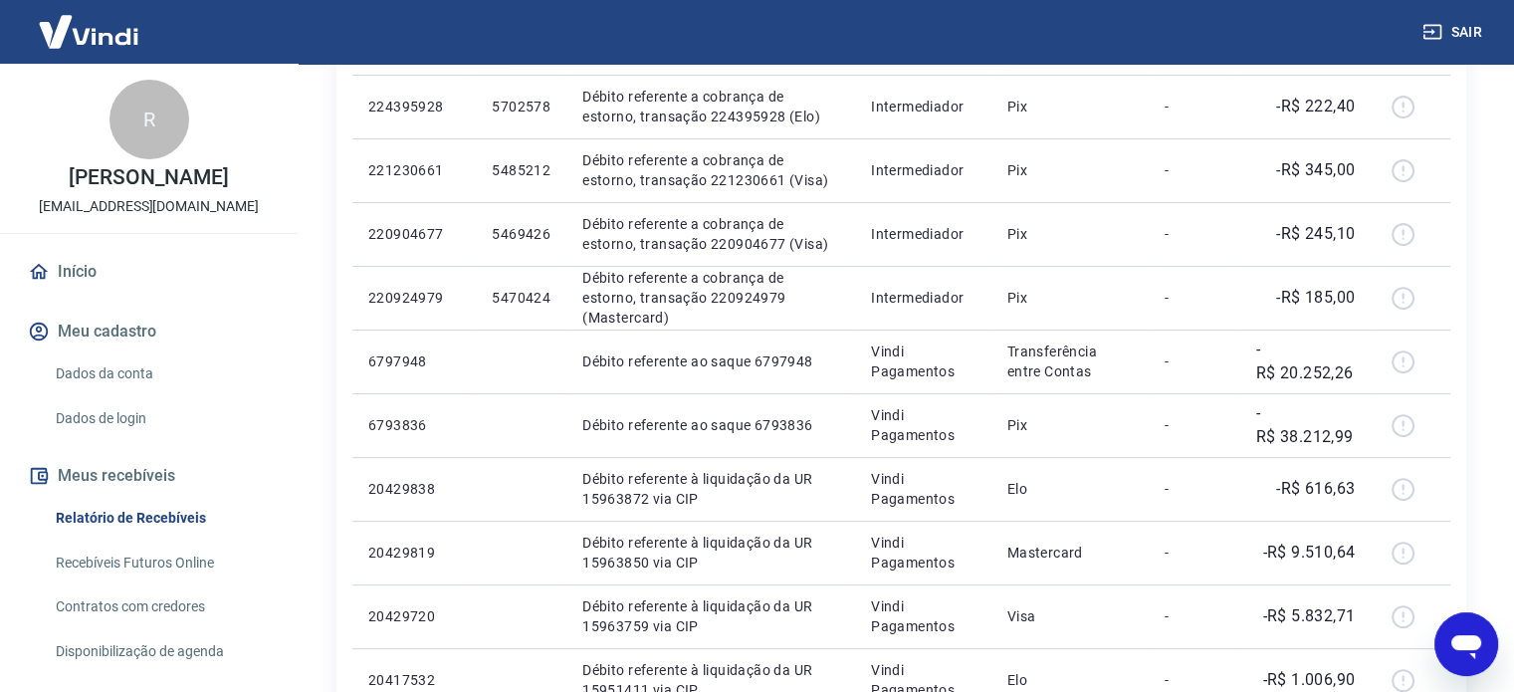
scroll to position [0, 0]
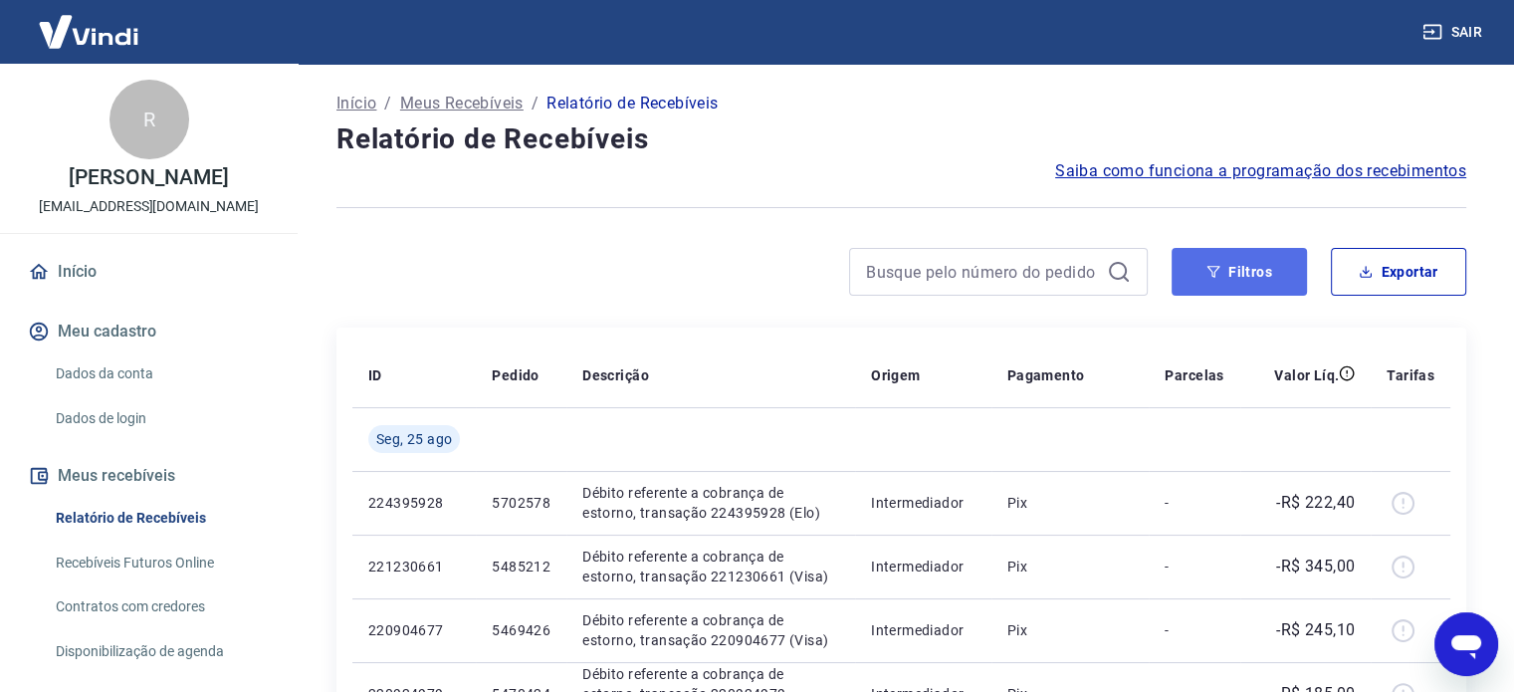
click at [1262, 259] on button "Filtros" at bounding box center [1239, 272] width 135 height 48
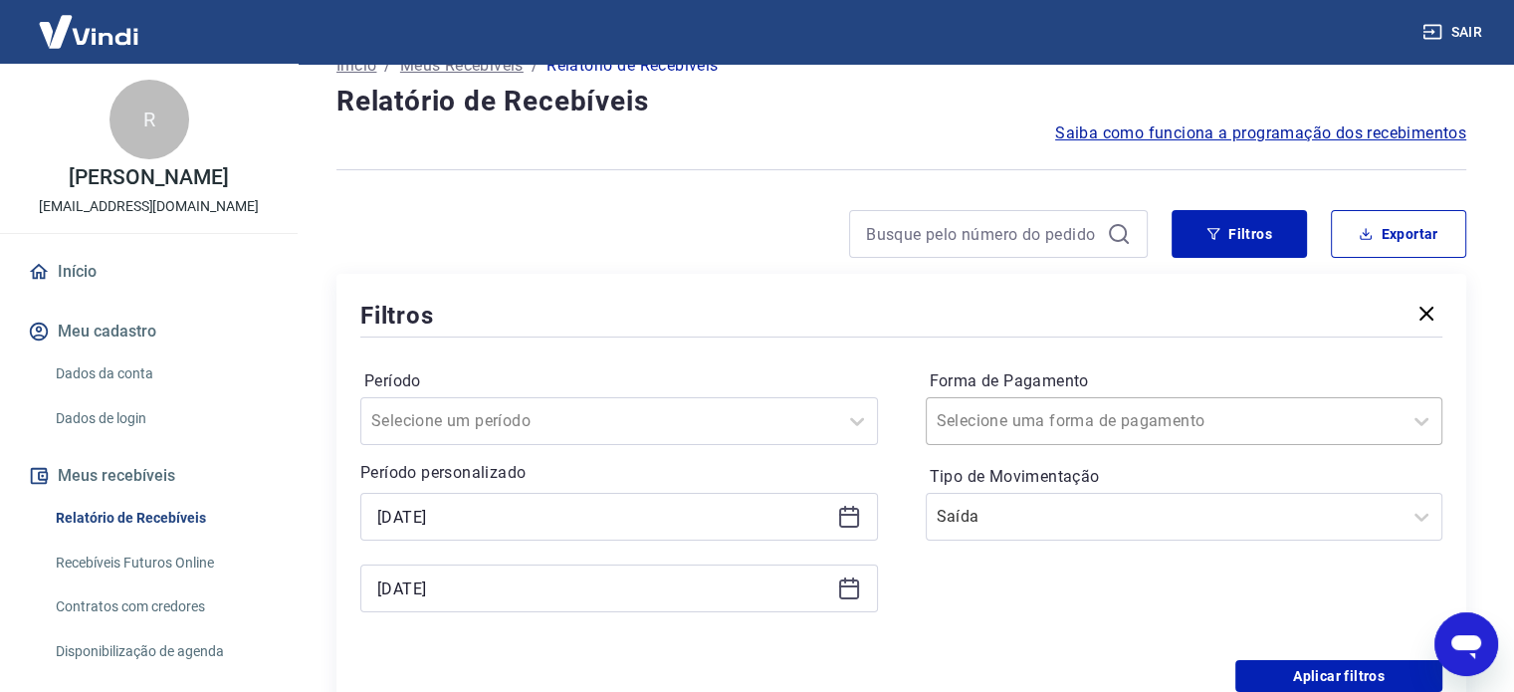
click at [1107, 445] on div "Selecione uma forma de pagamento" at bounding box center [1185, 421] width 518 height 48
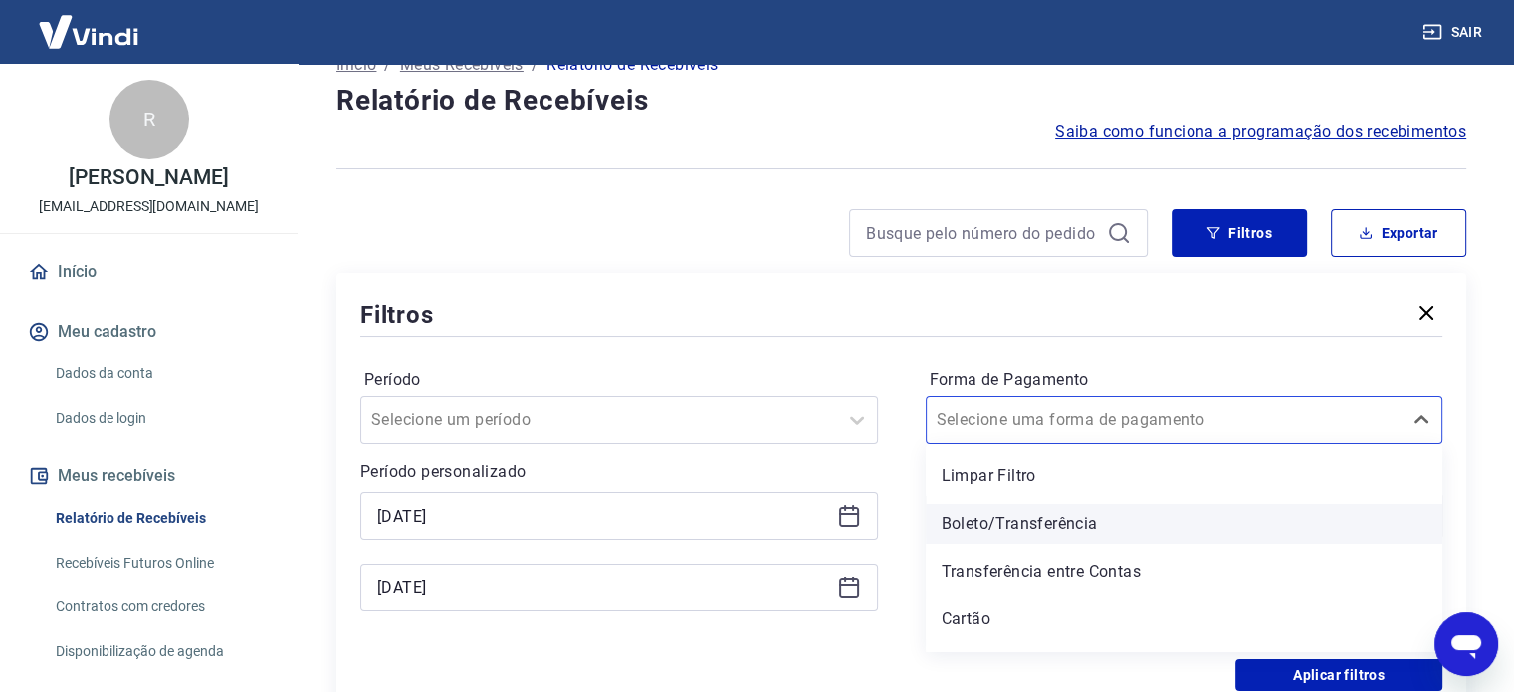
scroll to position [38, 0]
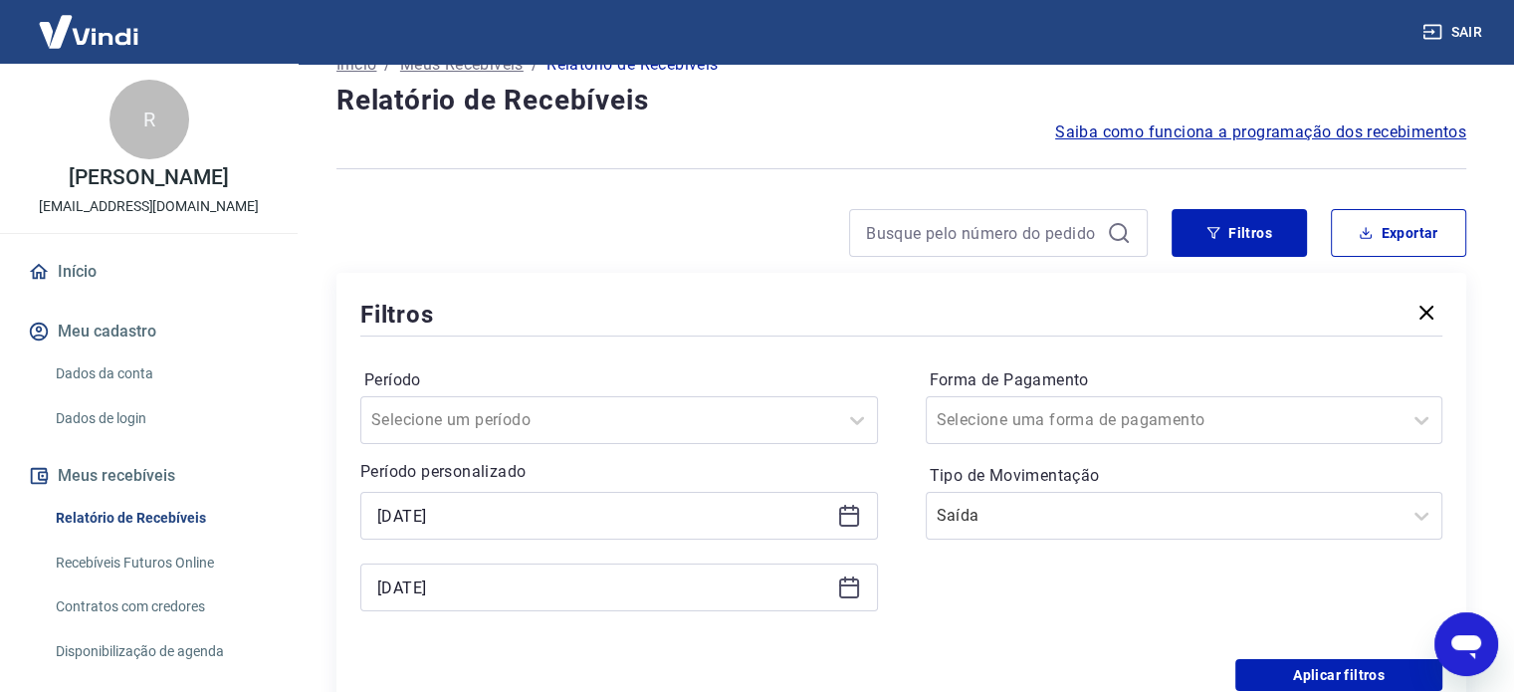
click at [665, 294] on div "Filtros Período Selecione um período Período personalizado [DATE] [DATE] Forma …" at bounding box center [901, 494] width 1130 height 442
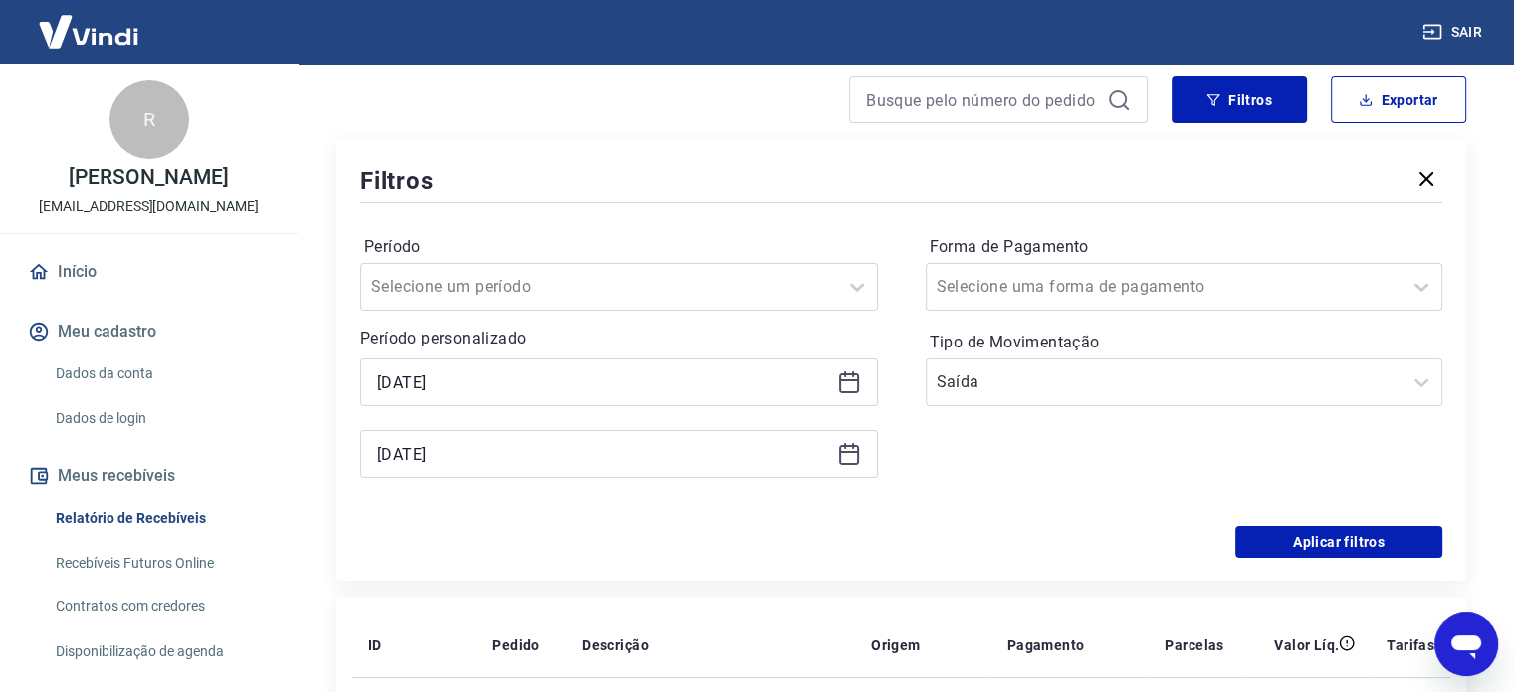
scroll to position [138, 0]
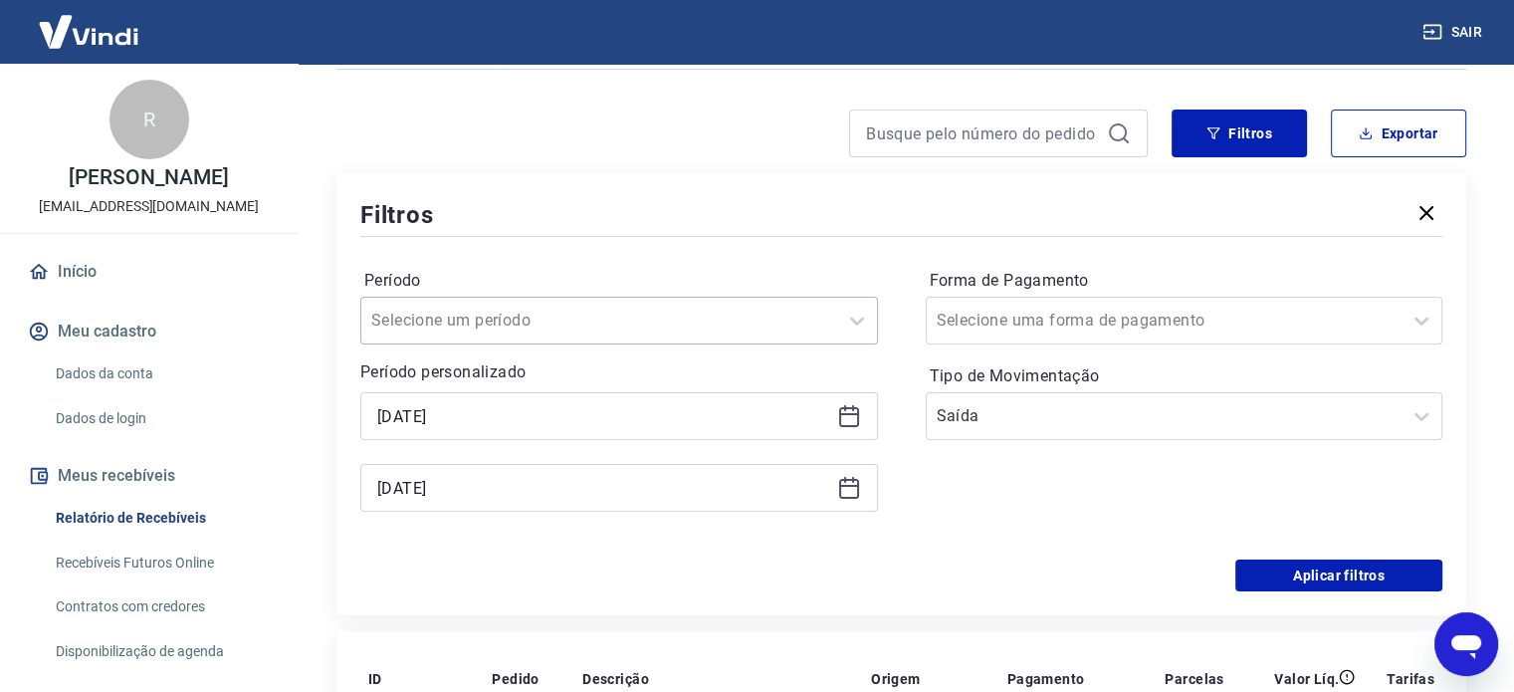
click at [593, 325] on div at bounding box center [599, 321] width 456 height 28
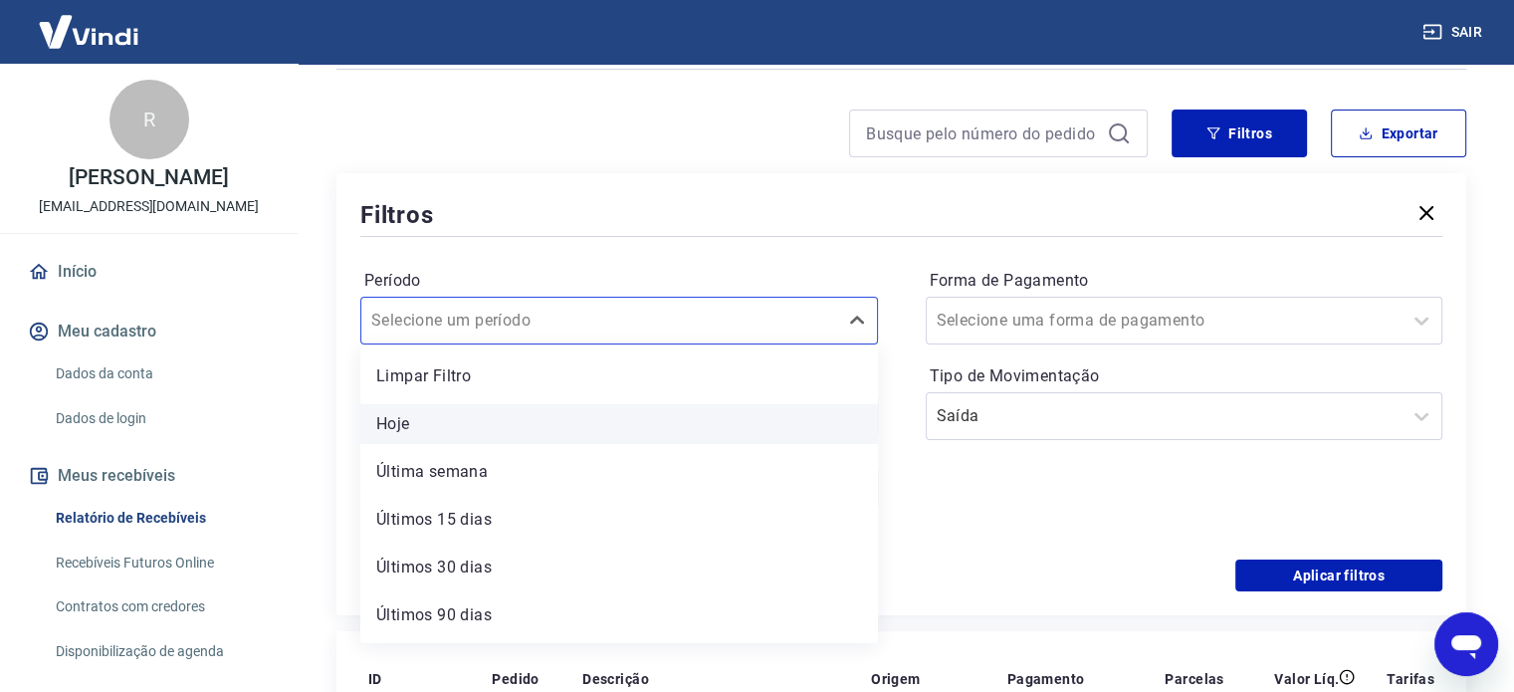
click at [472, 441] on div "Hoje" at bounding box center [619, 424] width 518 height 40
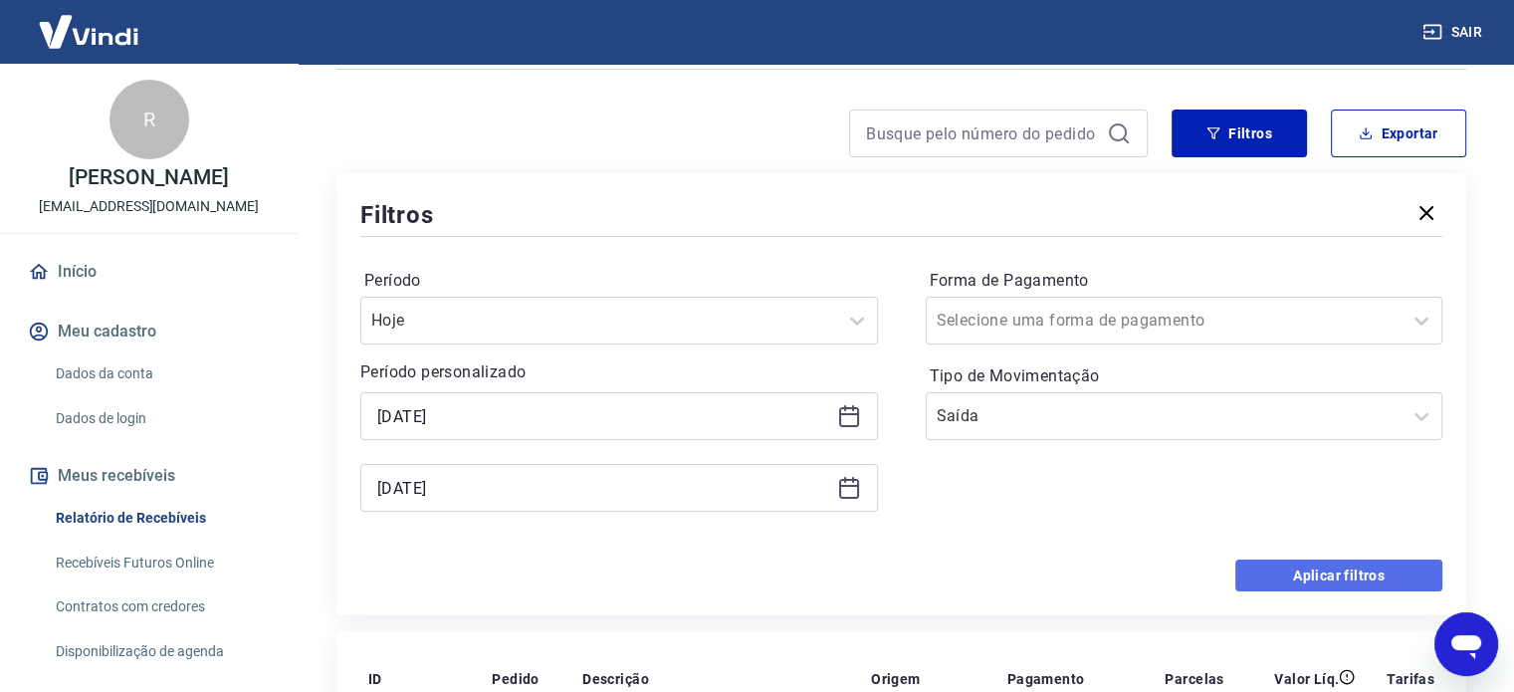
click at [1307, 562] on button "Aplicar filtros" at bounding box center [1338, 575] width 207 height 32
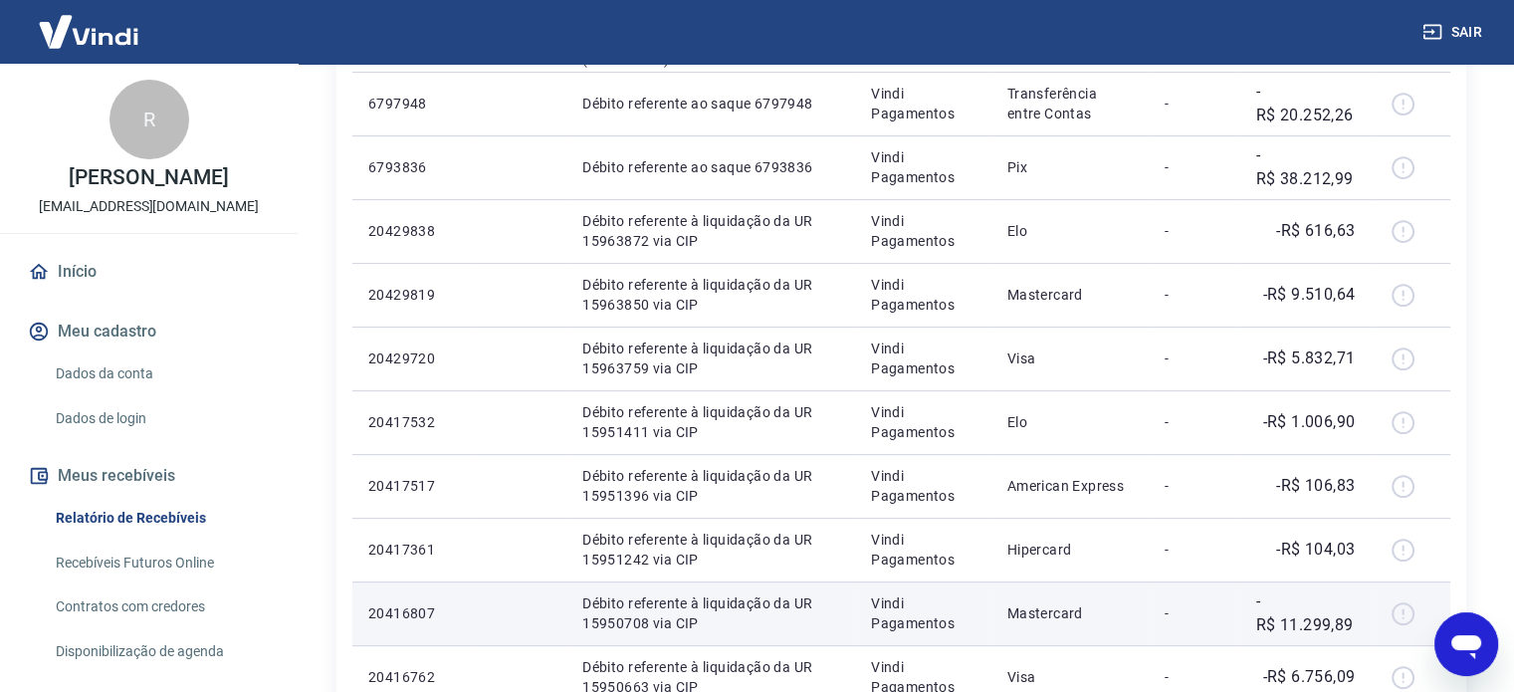
scroll to position [697, 0]
